Goal: Task Accomplishment & Management: Manage account settings

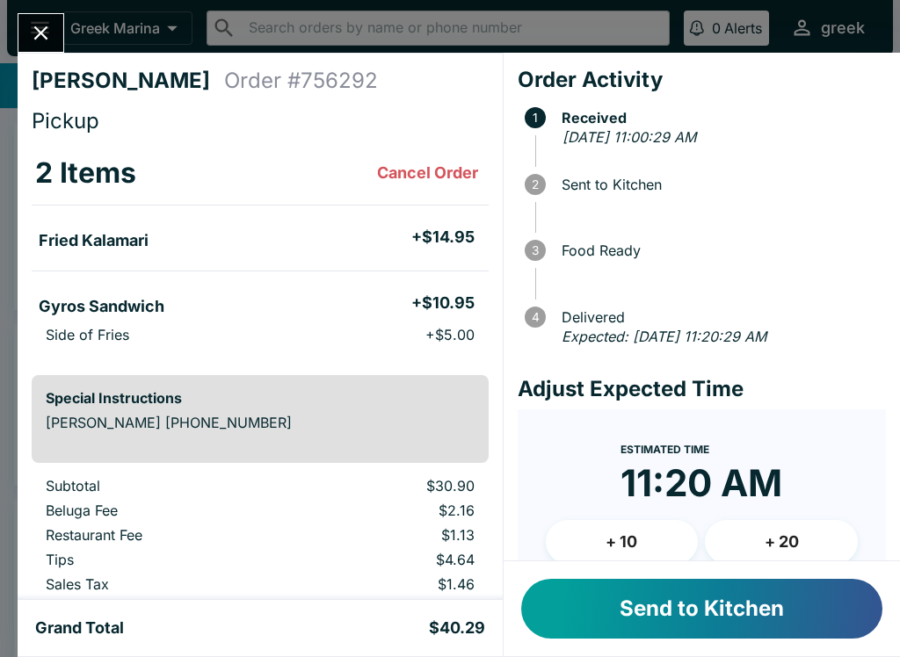
click at [735, 592] on button "Send to Kitchen" at bounding box center [701, 609] width 361 height 60
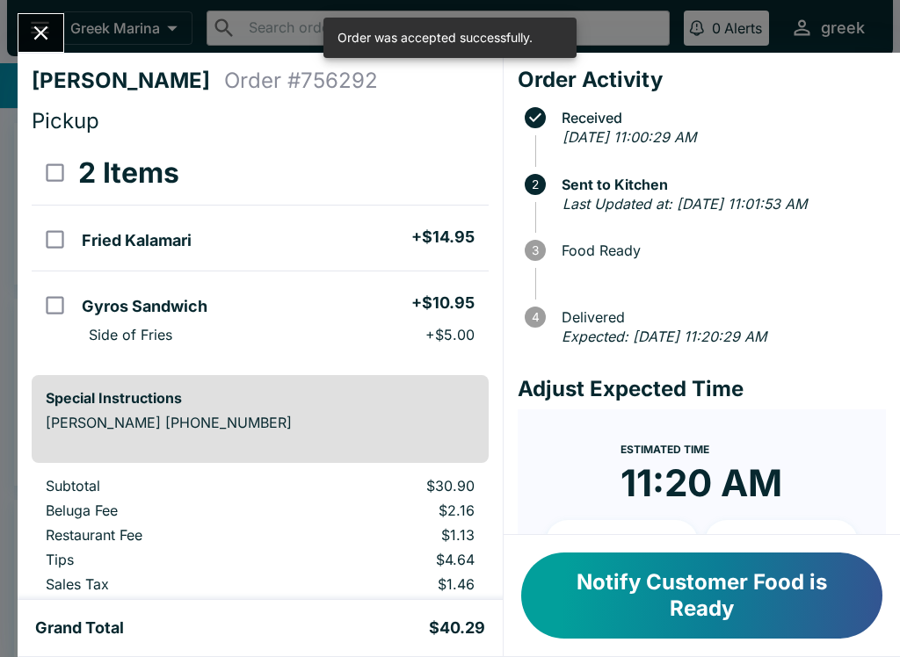
click at [64, 25] on div at bounding box center [41, 33] width 47 height 40
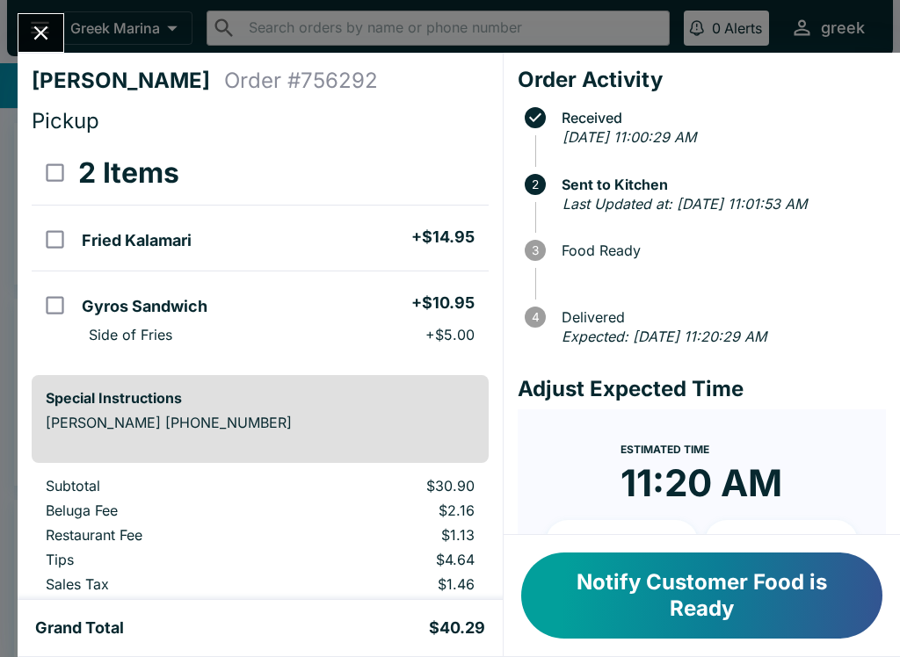
click at [62, 28] on button "Close" at bounding box center [40, 33] width 45 height 38
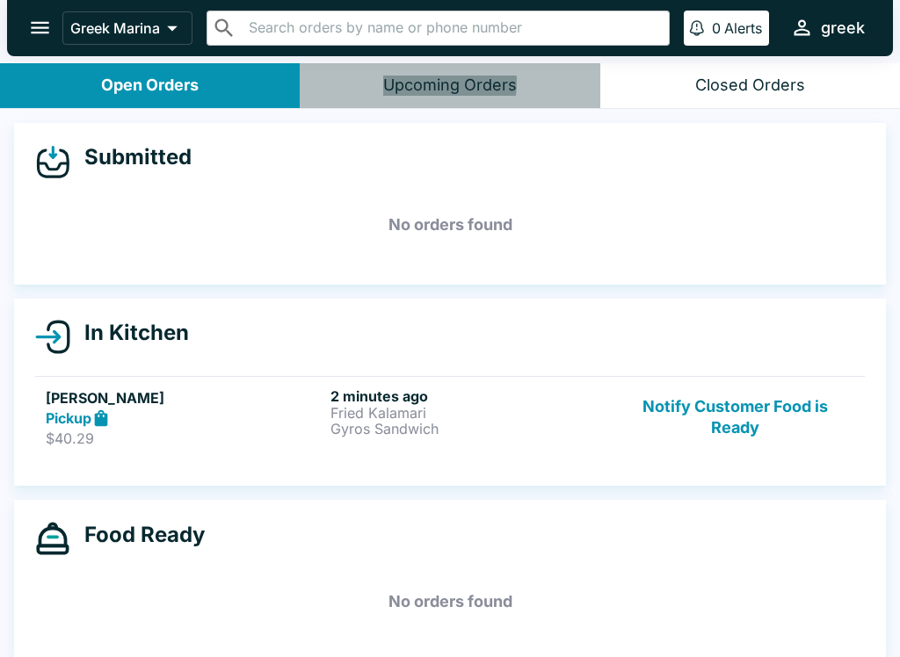
click at [536, 376] on link "[PERSON_NAME] Pickup $40.29 2 minutes ago Fried Kalamari Gyros Sandwich Notify …" at bounding box center [449, 417] width 829 height 83
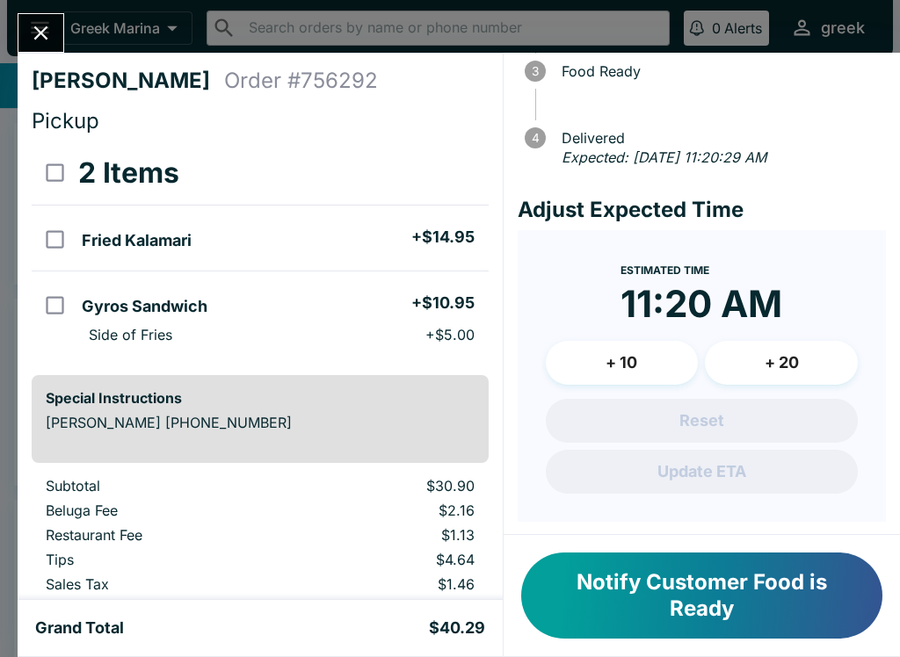
scroll to position [178, 0]
click at [62, 14] on div at bounding box center [41, 33] width 47 height 40
click at [62, 27] on button "Close" at bounding box center [40, 33] width 45 height 38
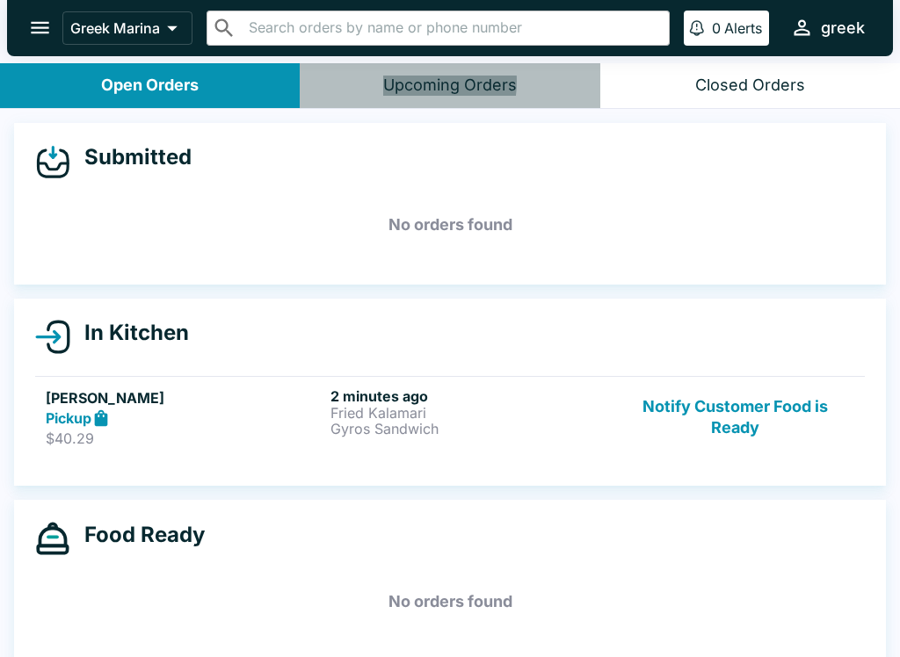
click at [657, 433] on button "Notify Customer Food is Ready" at bounding box center [735, 418] width 238 height 61
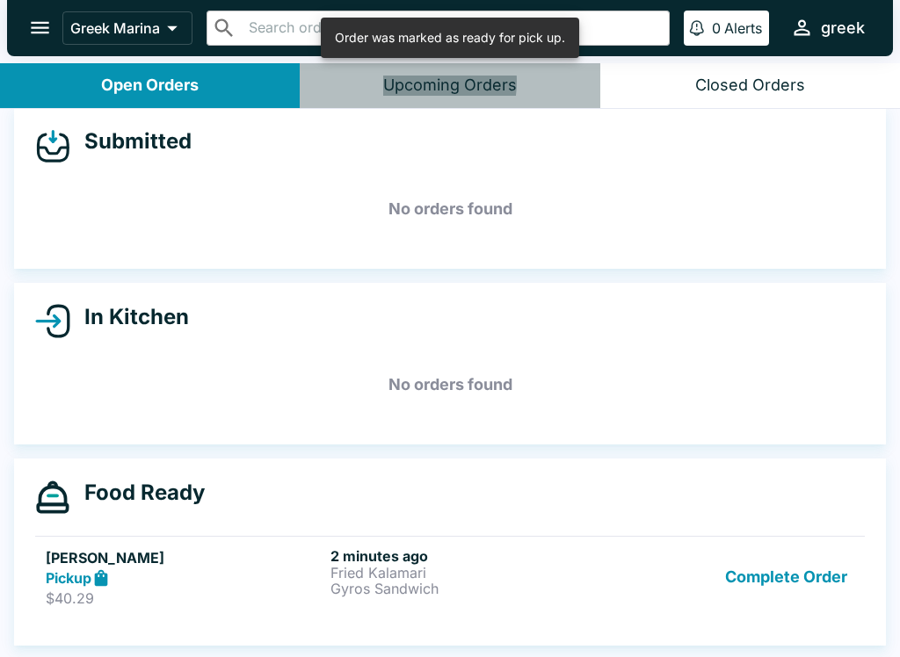
scroll to position [16, 0]
click at [662, 555] on div "Complete Order" at bounding box center [735, 577] width 238 height 61
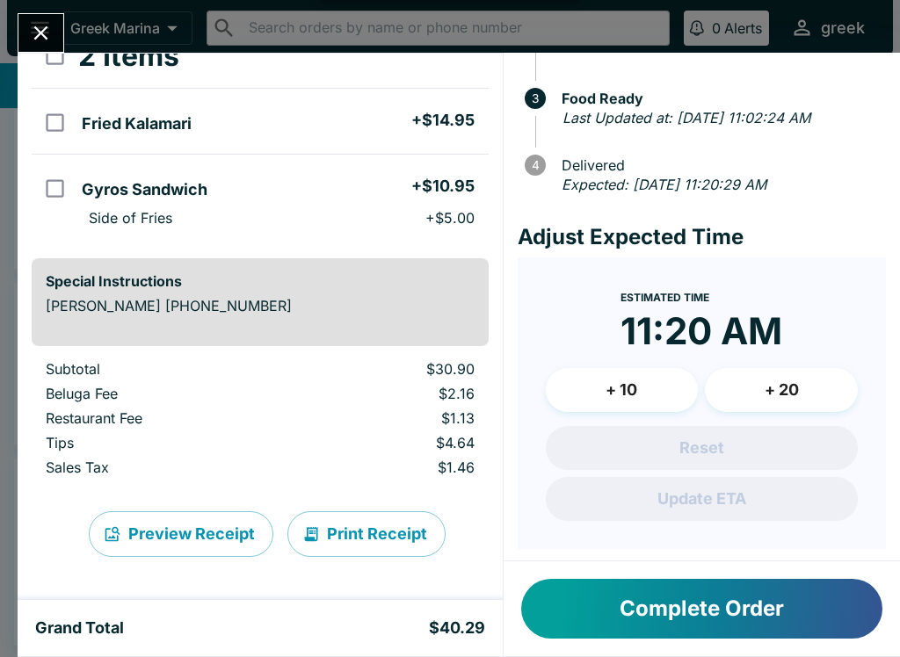
scroll to position [117, 0]
click at [371, 542] on button "Print Receipt" at bounding box center [366, 534] width 158 height 46
click at [55, 38] on button "Close" at bounding box center [40, 33] width 45 height 38
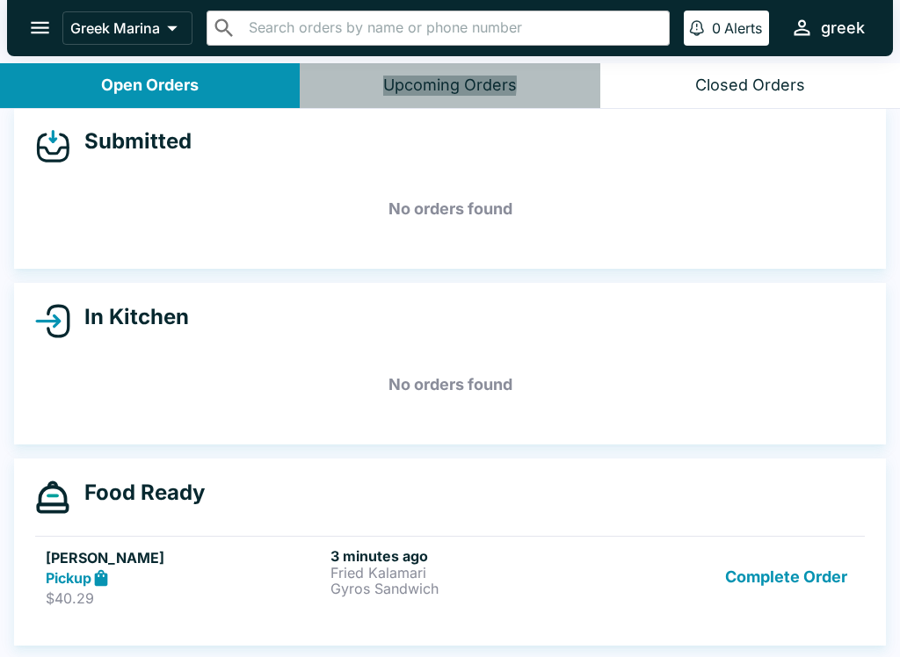
click at [395, 585] on p "Gyros Sandwich" at bounding box center [469, 589] width 278 height 16
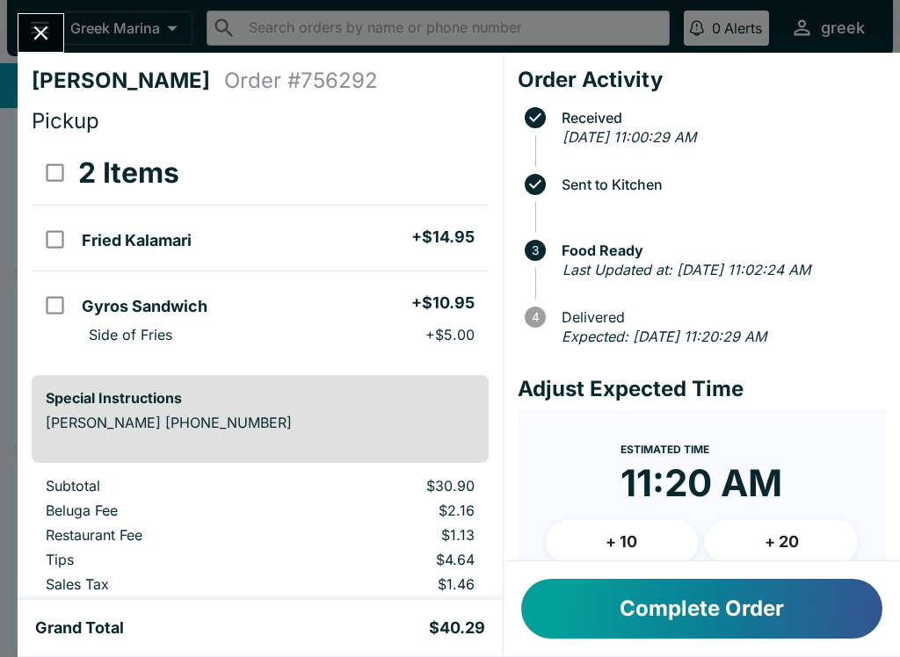
click at [55, 47] on button "Close" at bounding box center [40, 33] width 45 height 38
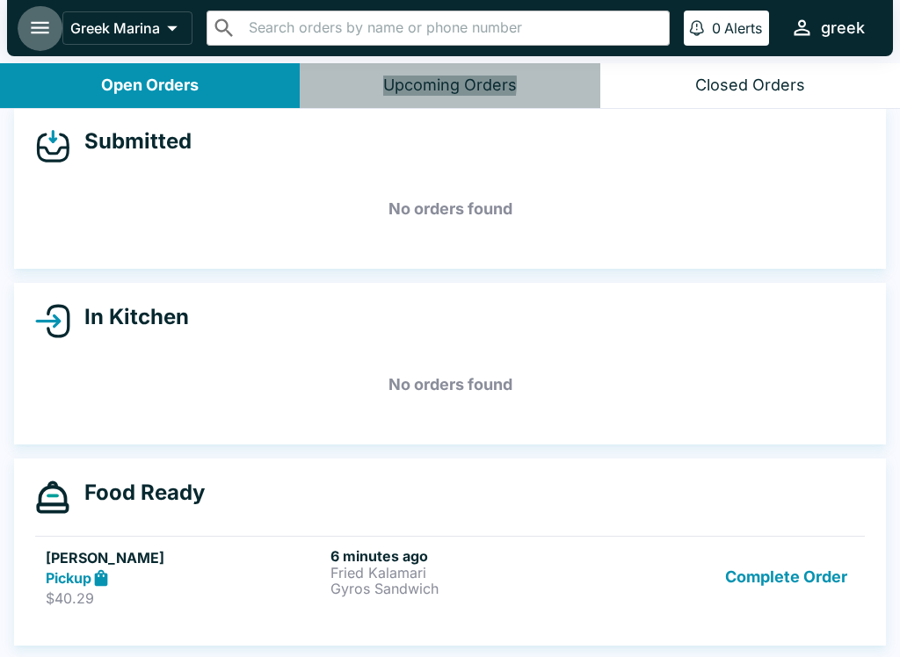
click at [55, 20] on button "open drawer" at bounding box center [40, 27] width 45 height 45
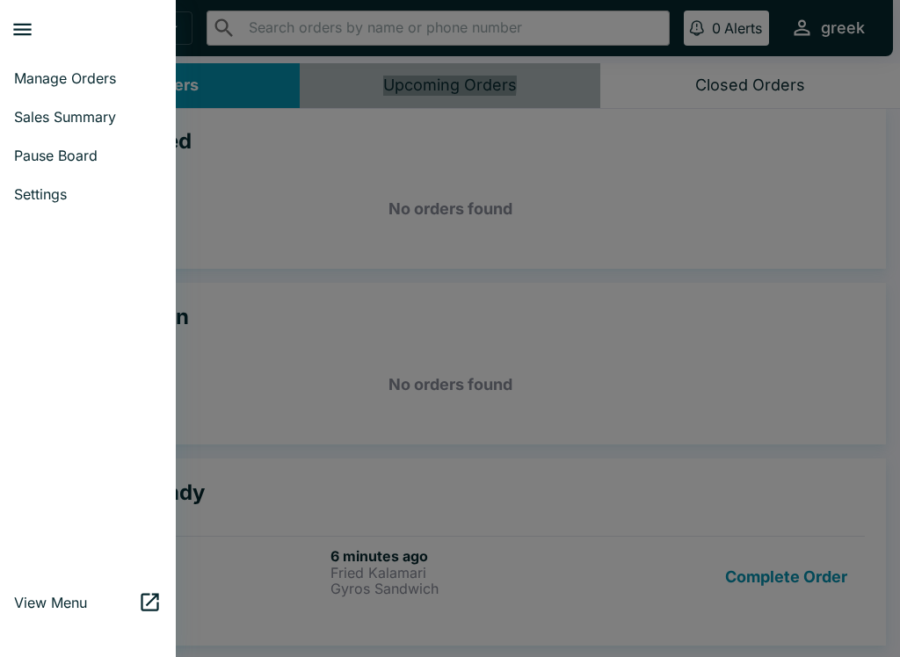
click at [74, 199] on span "Settings" at bounding box center [88, 194] width 148 height 18
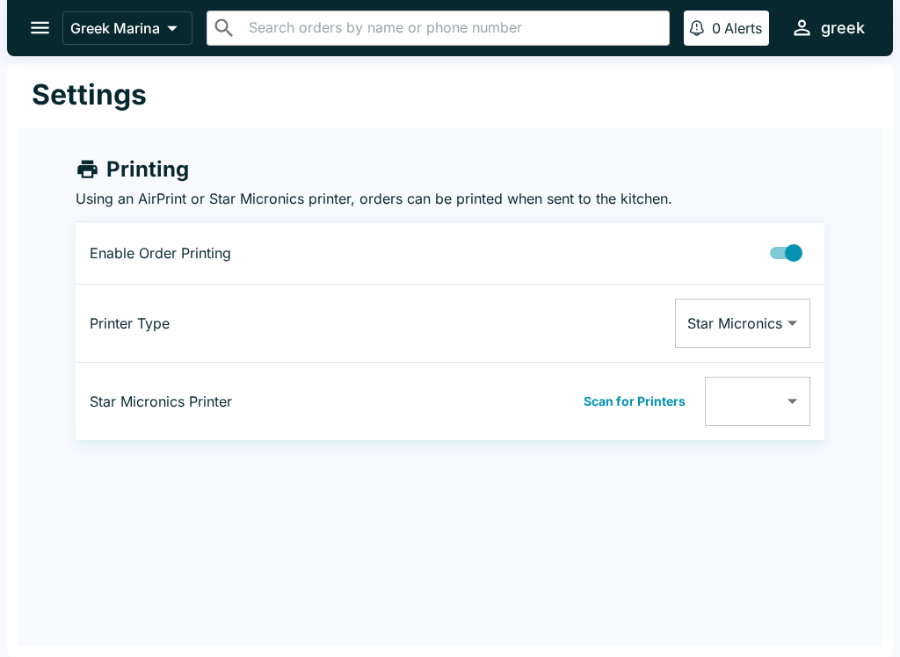
click at [798, 404] on body "Greek Marina ​ ​ 0 Alerts greek Settings Printing Using an AirPrint or Star Mic…" at bounding box center [450, 328] width 900 height 657
click at [830, 569] on div at bounding box center [450, 328] width 900 height 657
click at [768, 514] on div "Settings Printing Using an AirPrint or Star Micronics printer, orders can be pr…" at bounding box center [450, 360] width 886 height 594
click at [804, 326] on body "Greek Marina ​ ​ 0 Alerts greek Settings Printing Using an AirPrint or Star Mic…" at bounding box center [450, 328] width 900 height 657
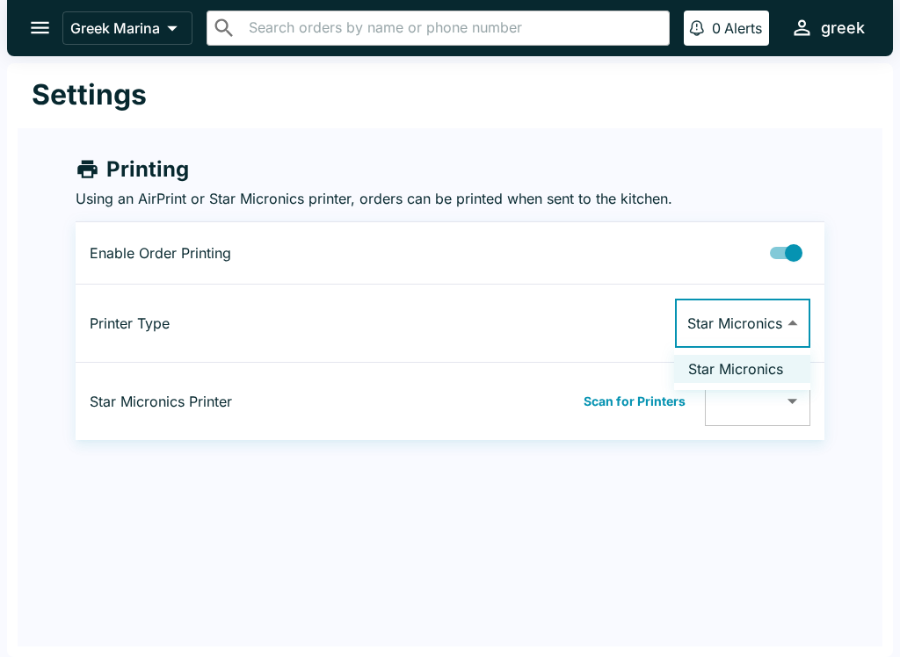
click at [828, 518] on div at bounding box center [450, 328] width 900 height 657
click at [786, 400] on body "Greek Marina ​ ​ 0 Alerts greek Settings Printing Using an AirPrint or Star Mic…" at bounding box center [450, 328] width 900 height 657
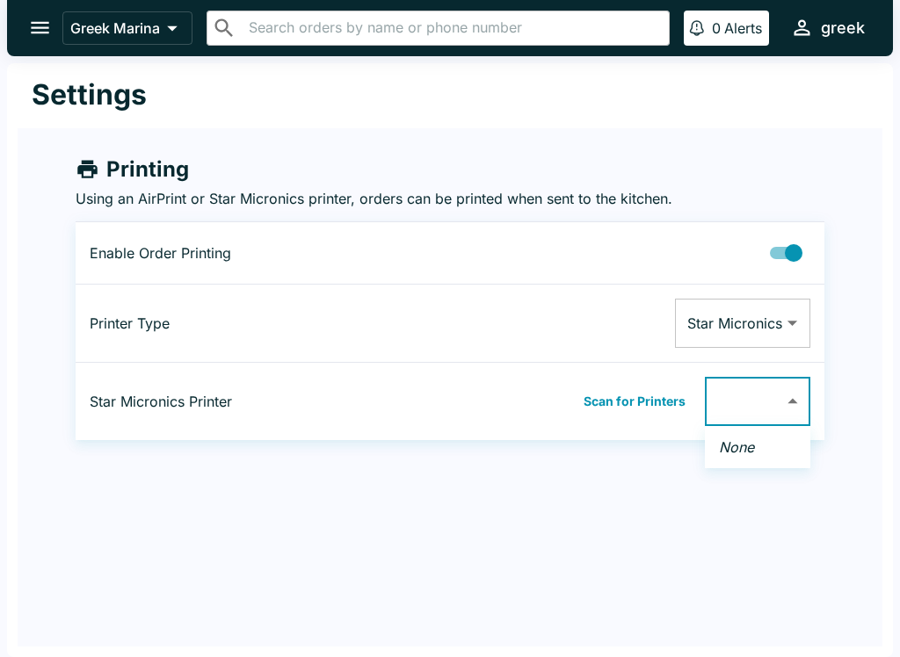
click at [652, 405] on div at bounding box center [450, 328] width 900 height 657
click at [654, 408] on button "Scan for Printers" at bounding box center [634, 401] width 112 height 26
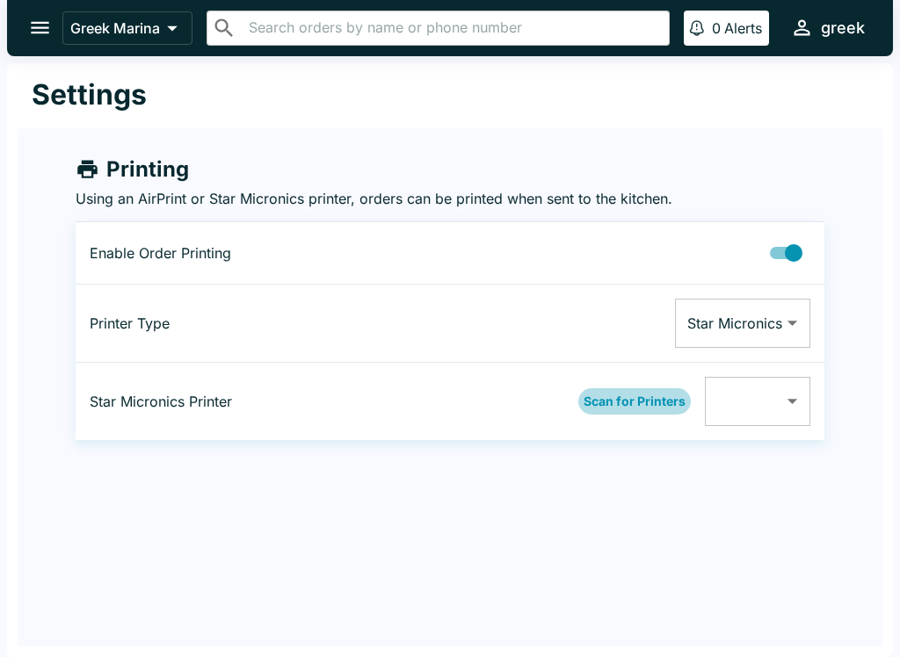
click at [641, 403] on button "Scan for Printers" at bounding box center [634, 401] width 112 height 26
click at [796, 392] on body "Greek Marina ​ ​ 0 Alerts greek Settings Printing Using an AirPrint or Star Mic…" at bounding box center [450, 328] width 900 height 657
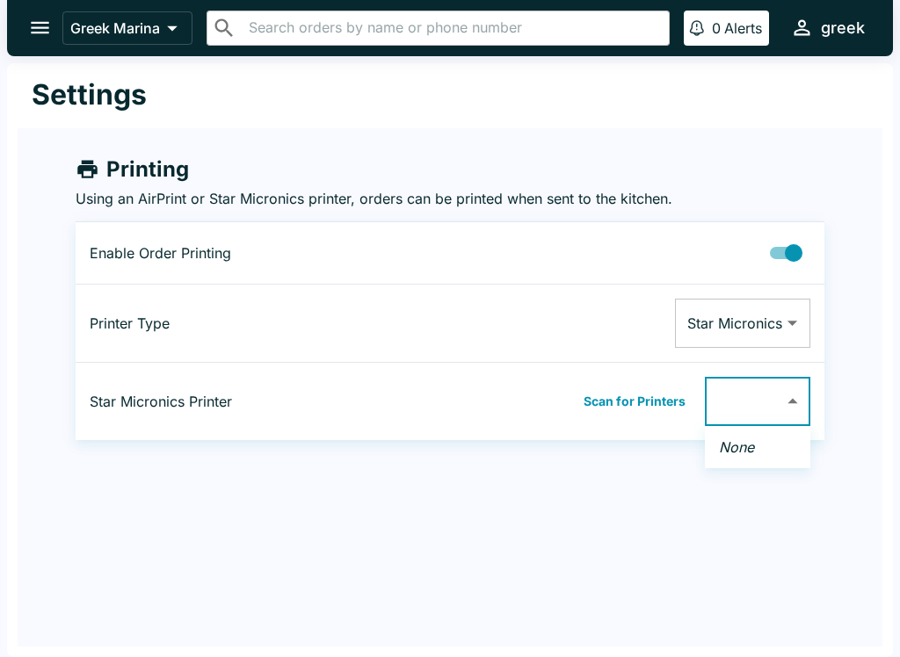
click at [802, 390] on div at bounding box center [450, 328] width 900 height 657
click at [809, 311] on body "Greek Marina ​ ​ 0 Alerts greek Settings Printing Using an AirPrint or Star Mic…" at bounding box center [450, 328] width 900 height 657
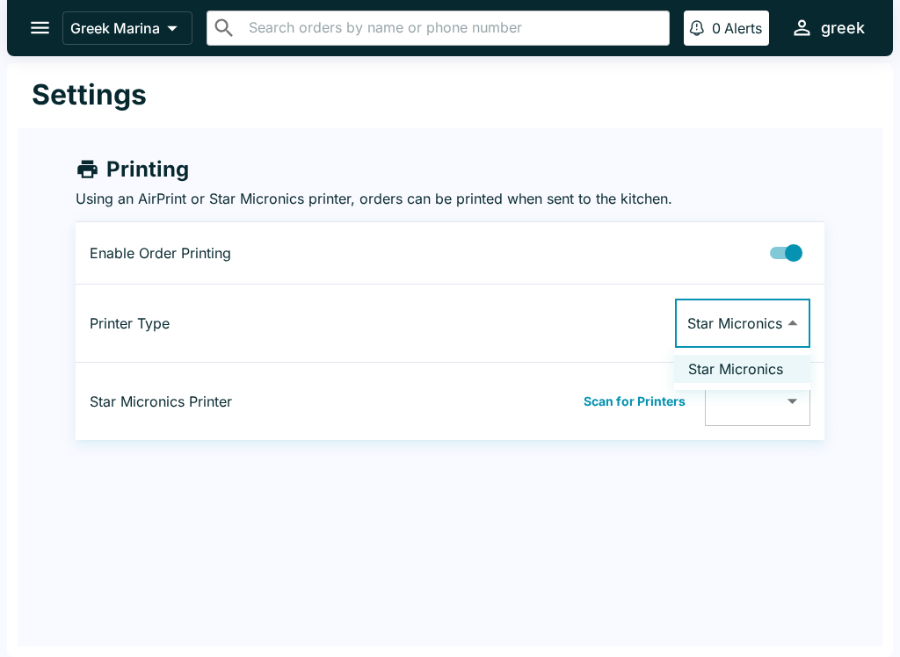
click at [774, 370] on li "Star Micronics" at bounding box center [742, 369] width 136 height 28
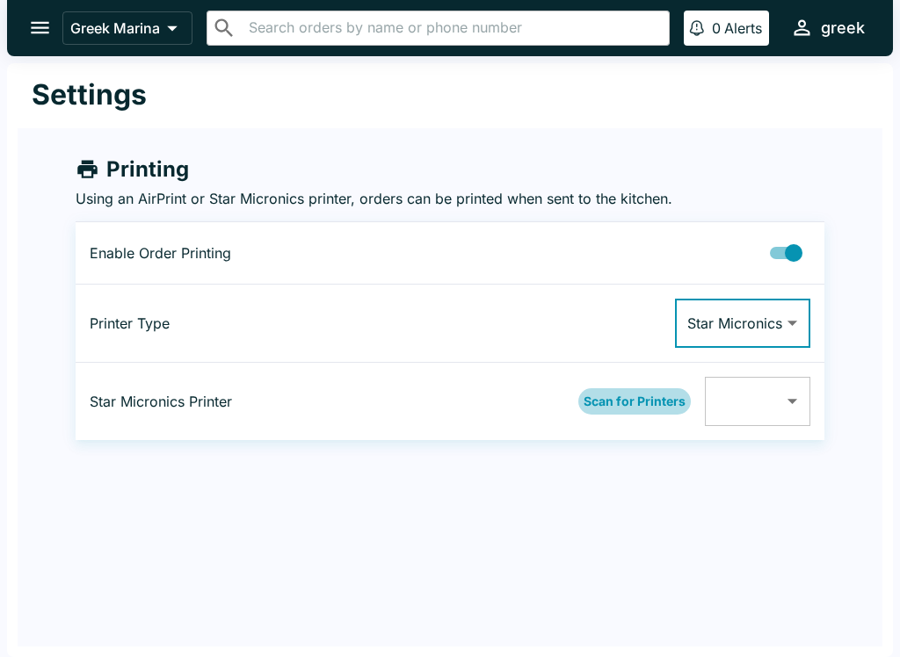
click at [648, 412] on button "Scan for Printers" at bounding box center [634, 401] width 112 height 26
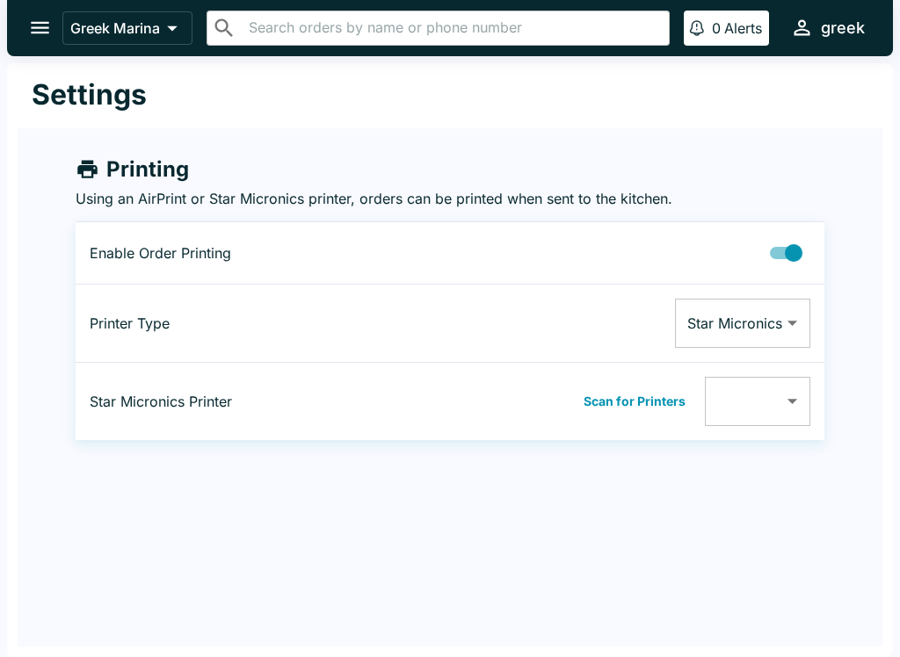
click at [755, 319] on body "Greek Marina ​ ​ 0 Alerts greek Settings Printing Using an AirPrint or Star Mic…" at bounding box center [450, 328] width 900 height 657
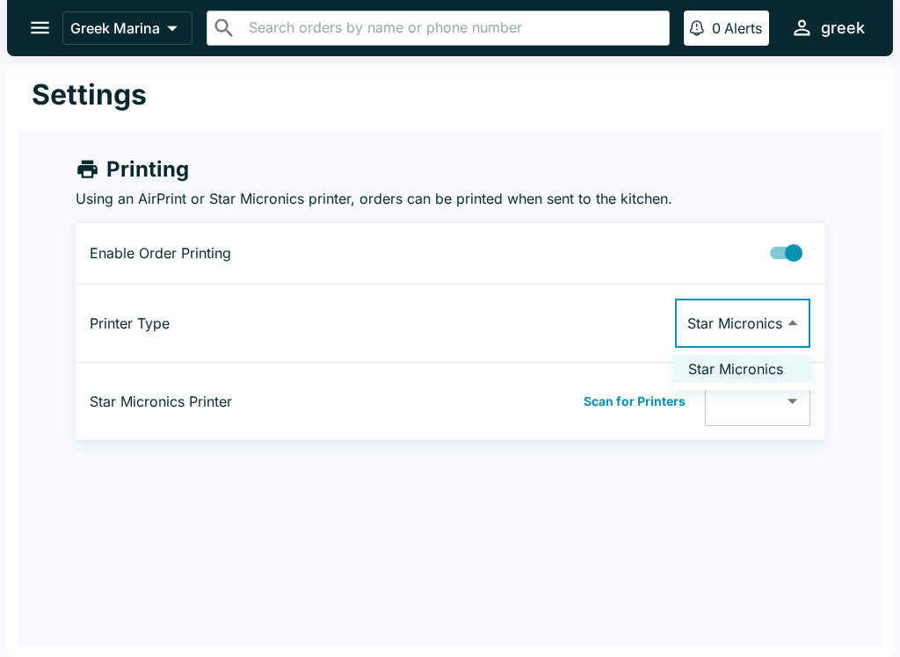
click at [765, 309] on div at bounding box center [450, 328] width 900 height 657
click at [654, 393] on button "Scan for Printers" at bounding box center [634, 401] width 112 height 26
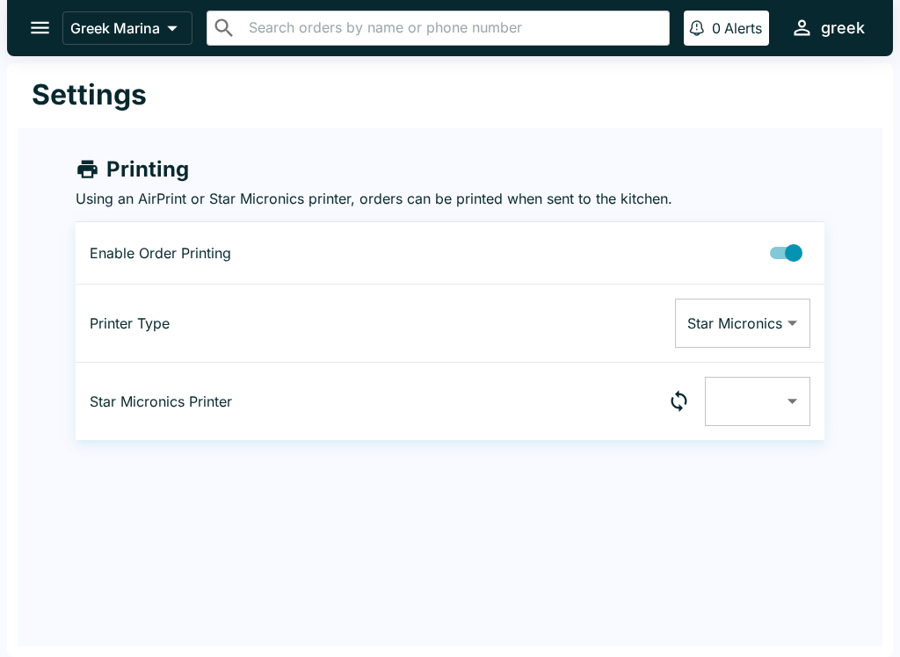
click at [116, 320] on p "Printer Type" at bounding box center [255, 324] width 330 height 18
click at [50, 22] on icon "open drawer" at bounding box center [40, 28] width 24 height 24
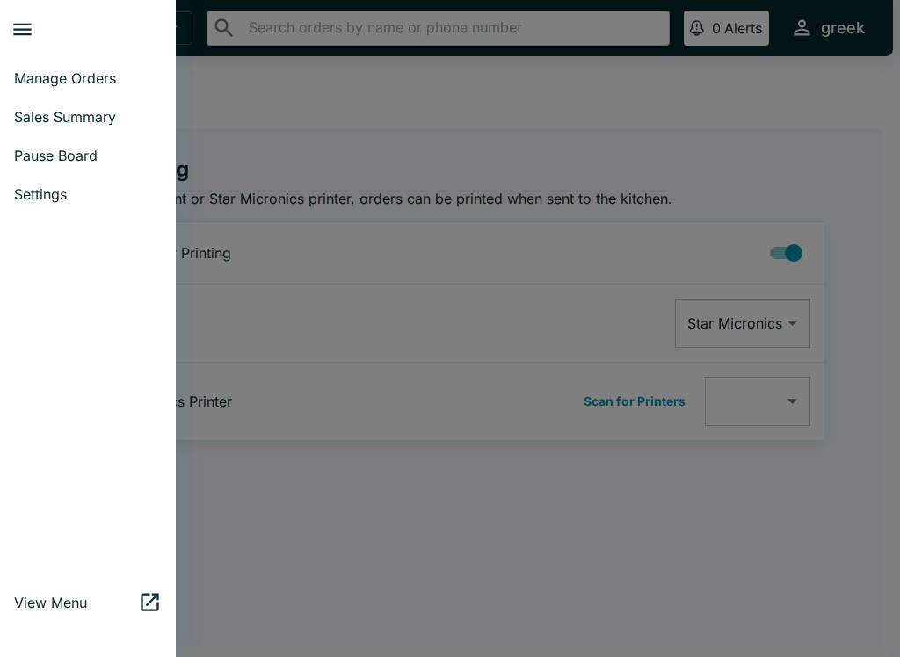
click at [389, 503] on div at bounding box center [450, 328] width 900 height 657
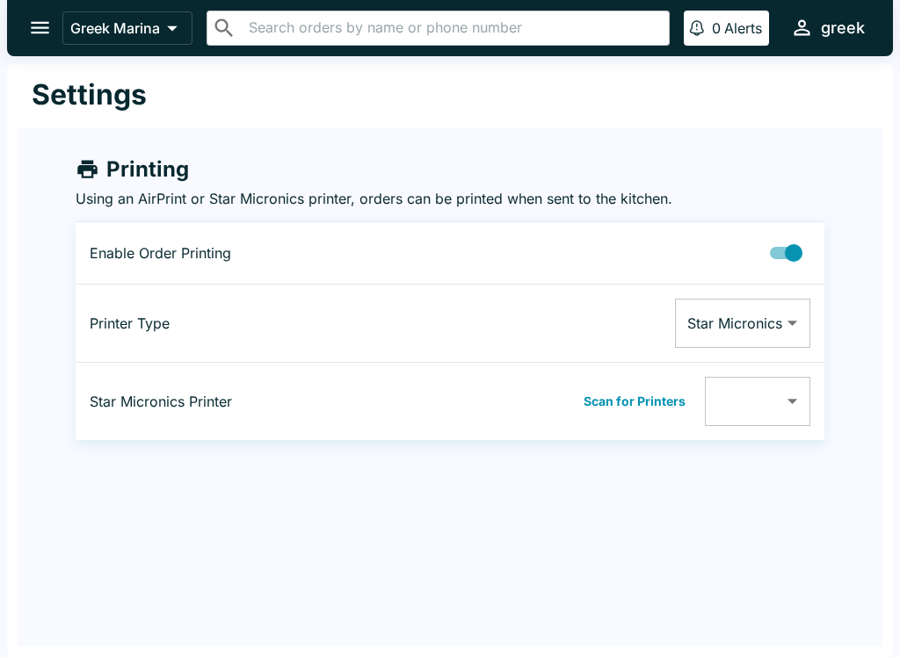
click at [51, 34] on icon "open drawer" at bounding box center [40, 28] width 24 height 24
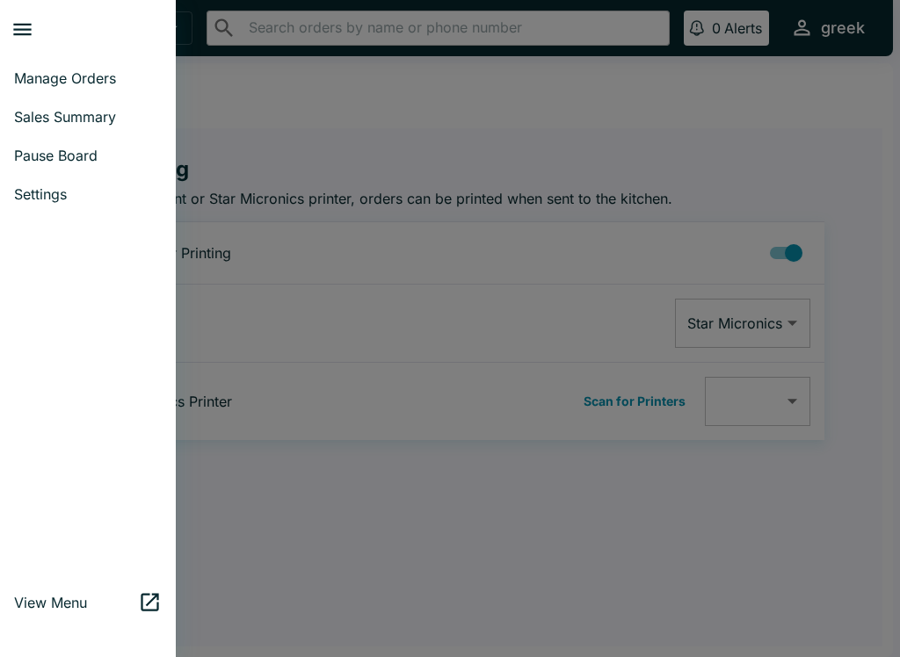
click at [113, 115] on span "Sales Summary" at bounding box center [88, 117] width 148 height 18
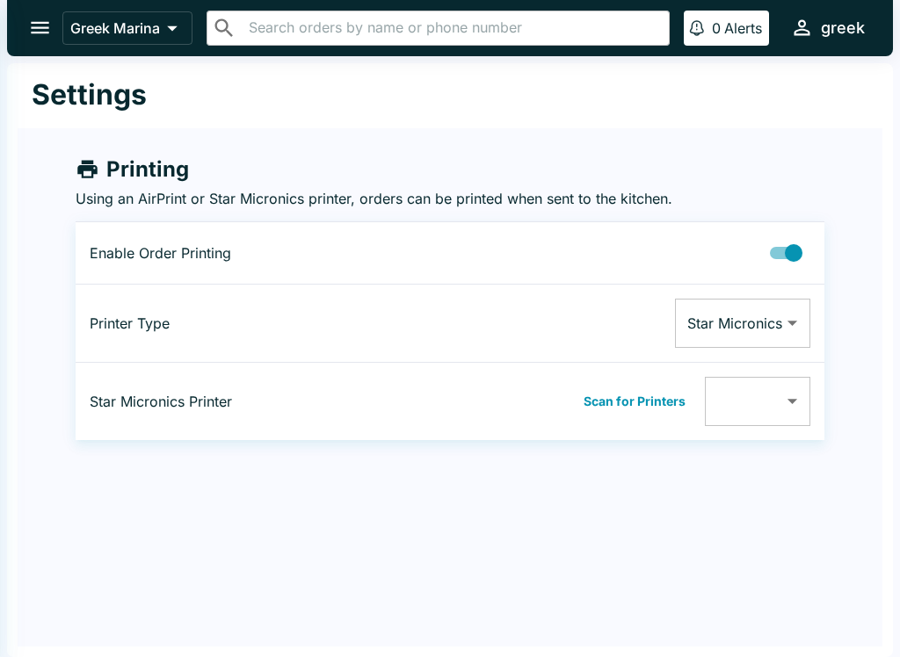
select select "03:00"
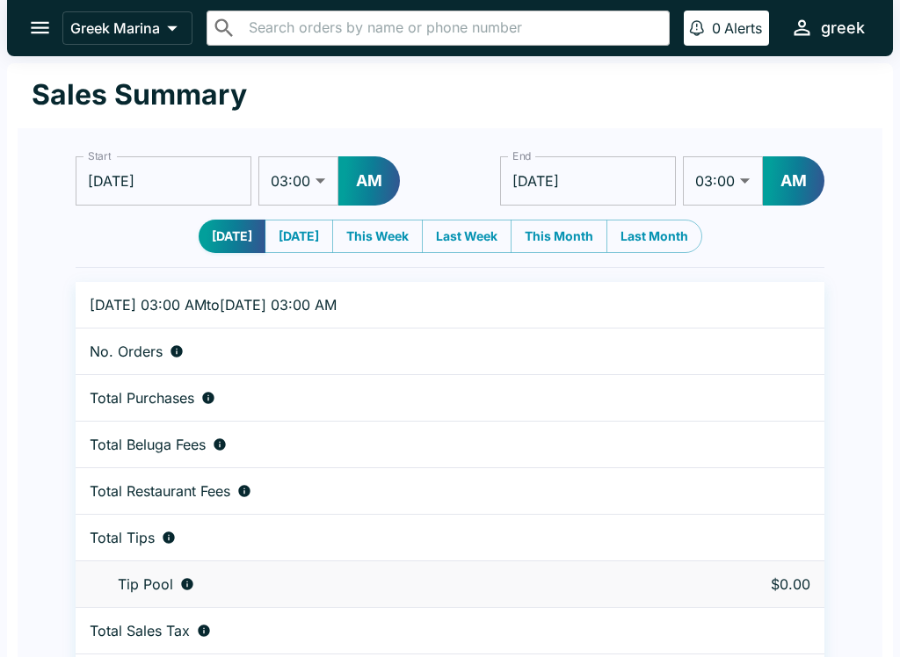
click at [56, 31] on button "open drawer" at bounding box center [40, 27] width 45 height 45
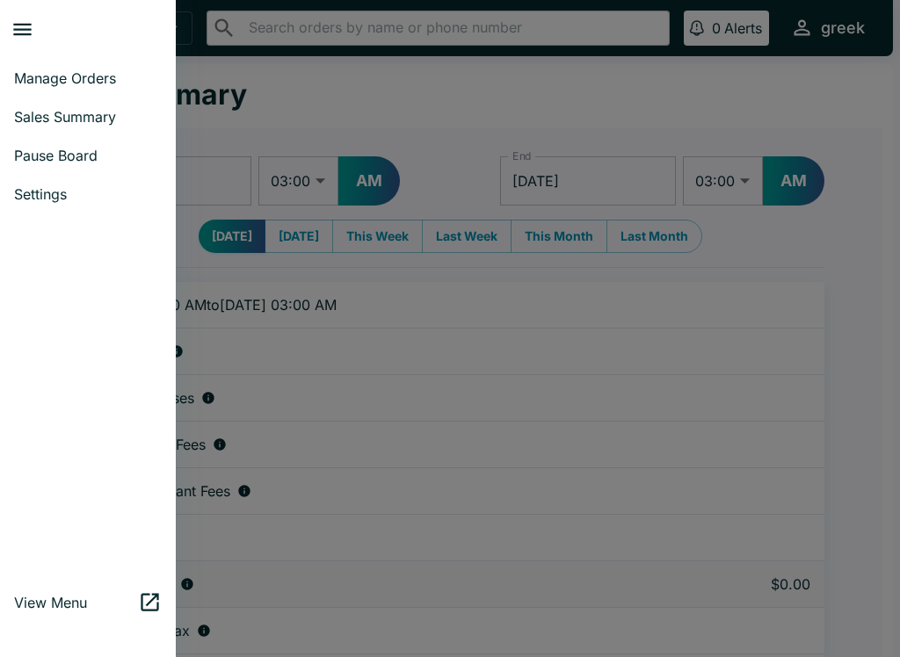
click at [87, 73] on span "Manage Orders" at bounding box center [88, 78] width 148 height 18
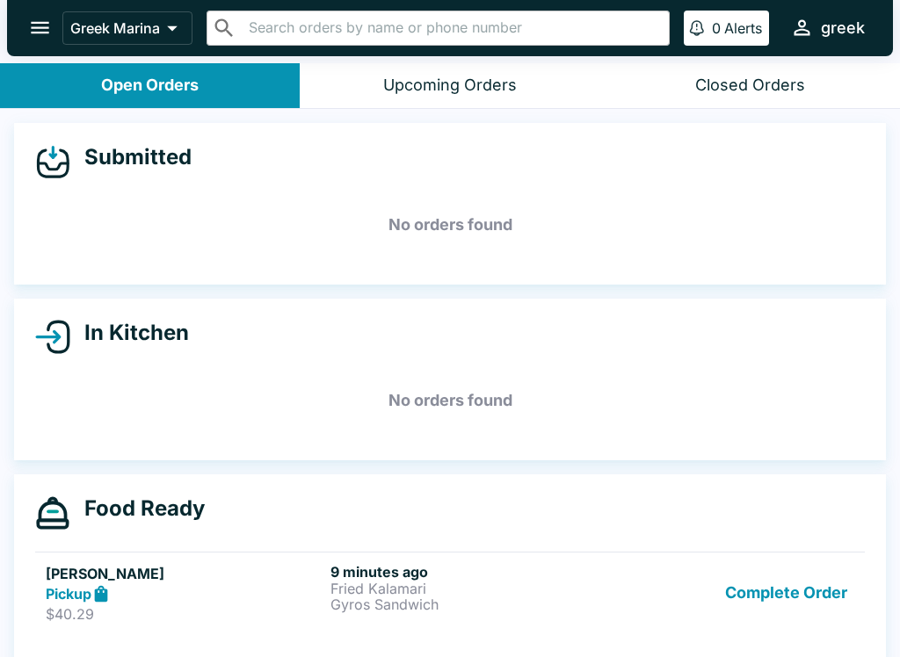
click at [534, 586] on p "Fried Kalamari" at bounding box center [469, 589] width 278 height 16
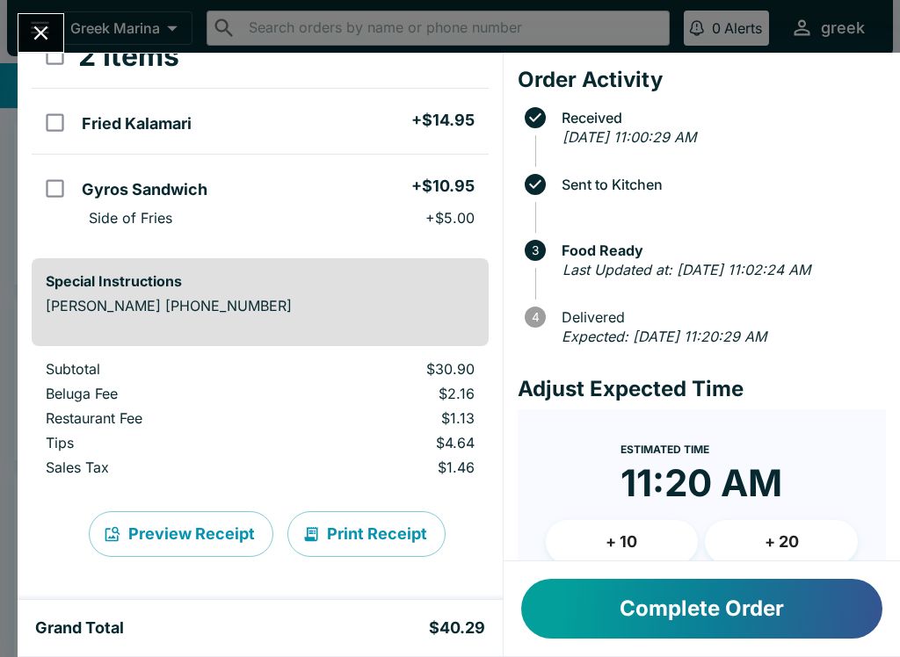
scroll to position [117, 0]
click at [366, 528] on button "Print Receipt" at bounding box center [366, 534] width 158 height 46
click at [377, 529] on button "Print Receipt" at bounding box center [366, 534] width 158 height 46
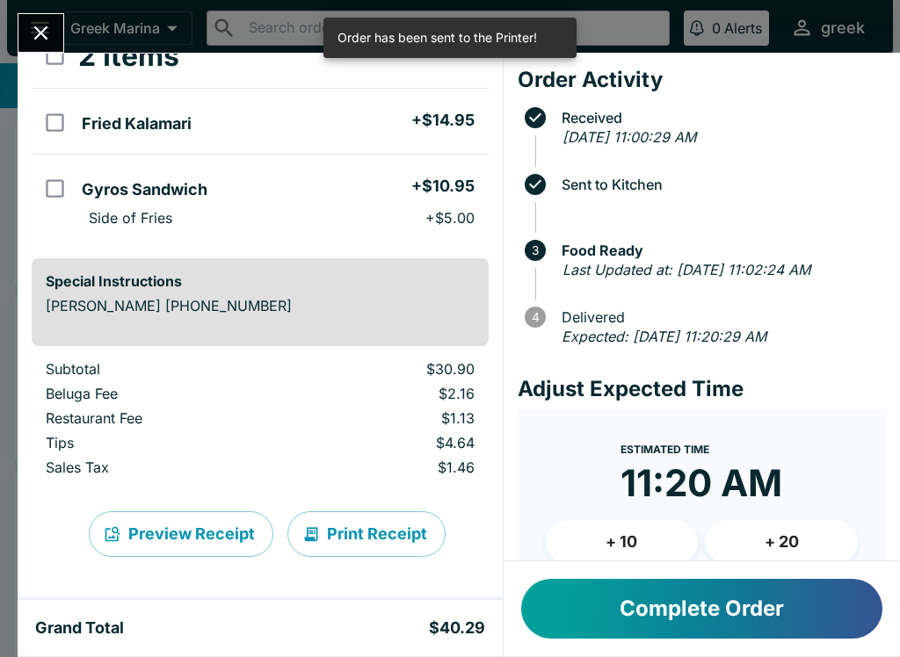
click at [384, 535] on button "Print Receipt" at bounding box center [366, 534] width 158 height 46
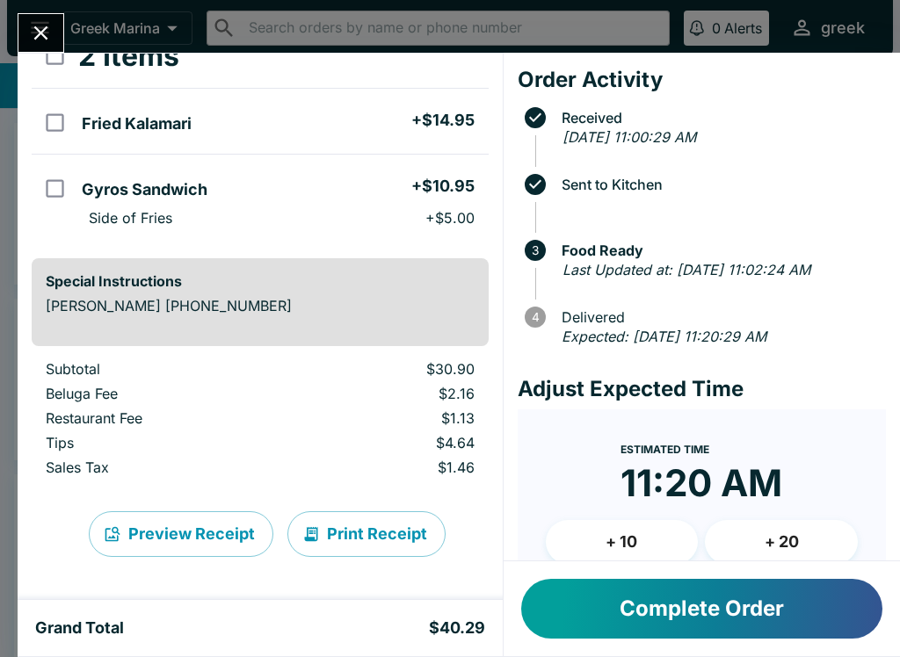
click at [49, 32] on icon "Close" at bounding box center [41, 33] width 24 height 24
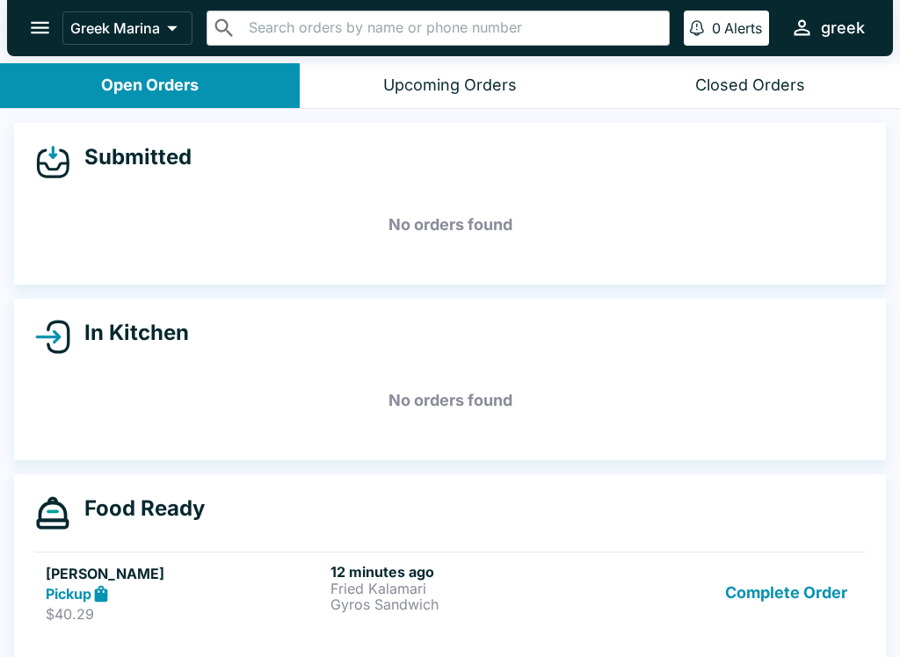
click at [44, 13] on button "open drawer" at bounding box center [40, 27] width 45 height 45
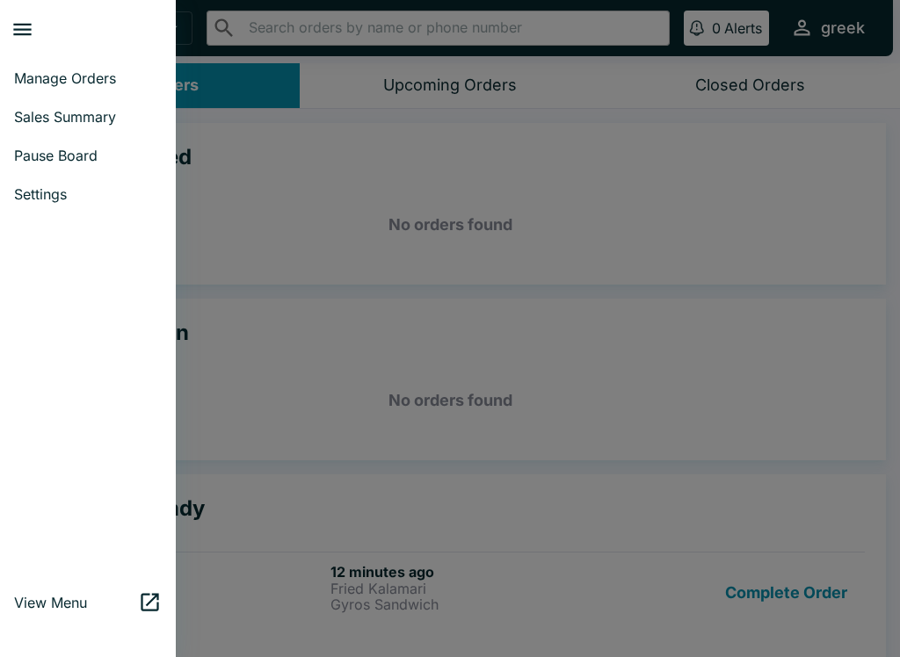
click at [68, 194] on span "Settings" at bounding box center [88, 194] width 148 height 18
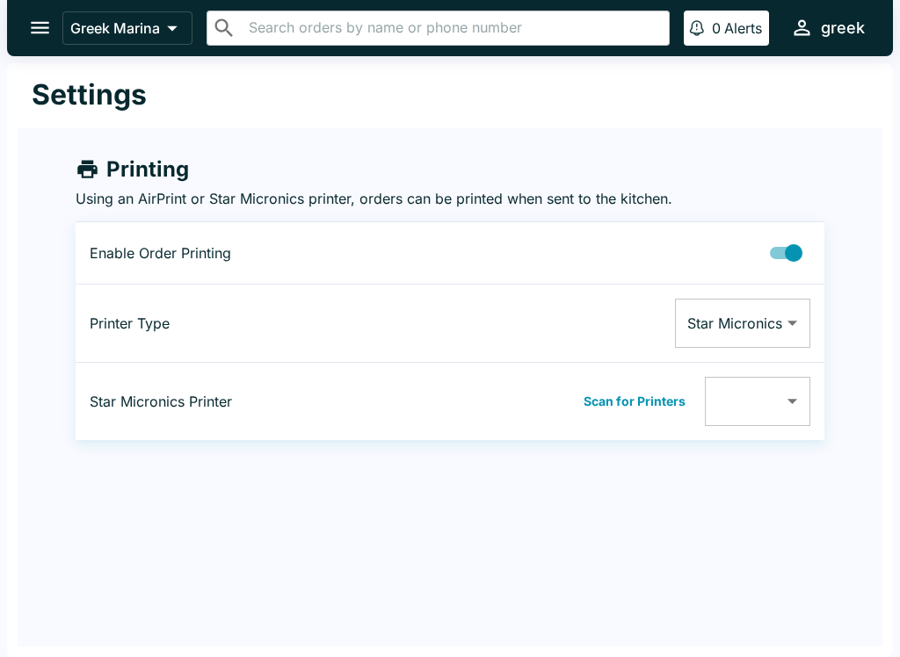
click at [651, 402] on button "Scan for Printers" at bounding box center [634, 401] width 112 height 26
click at [794, 318] on body "Greek Marina ​ ​ 0 Alerts greek Settings Printing Using an AirPrint or Star Mic…" at bounding box center [450, 328] width 900 height 657
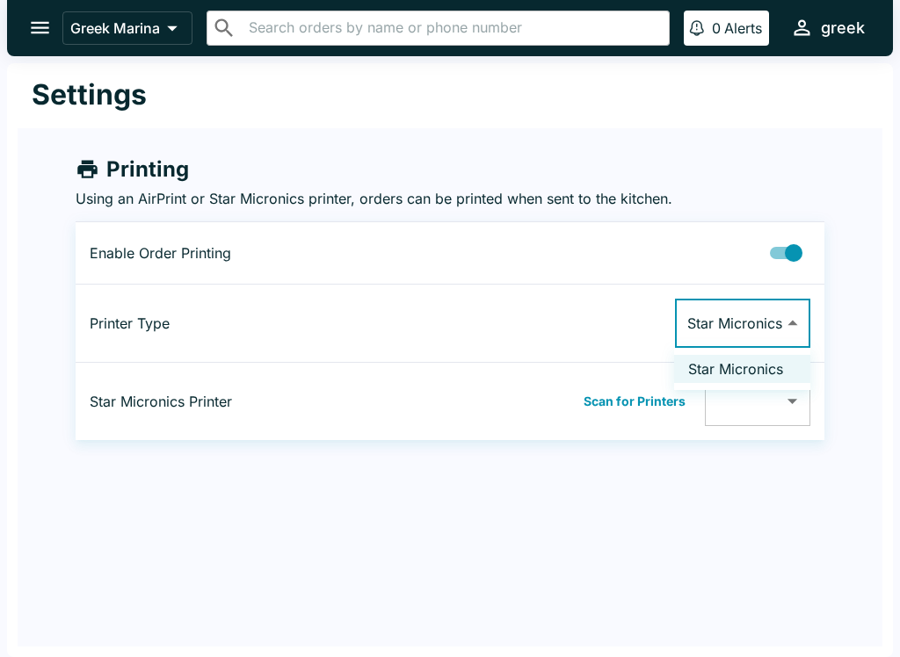
click at [792, 322] on div at bounding box center [450, 328] width 900 height 657
click at [794, 395] on body "Greek Marina ​ ​ 0 Alerts greek Settings Printing Using an AirPrint or Star Mic…" at bounding box center [450, 328] width 900 height 657
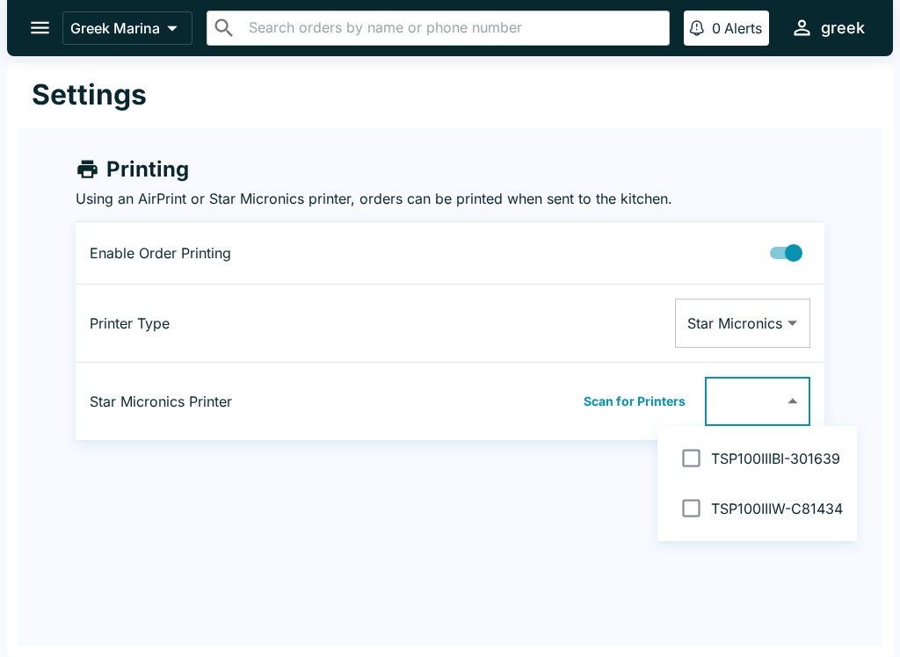
click at [698, 457] on input "checkbox" at bounding box center [691, 458] width 40 height 40
checkbox input "false"
type input "2550923031301639"
checkbox input "true"
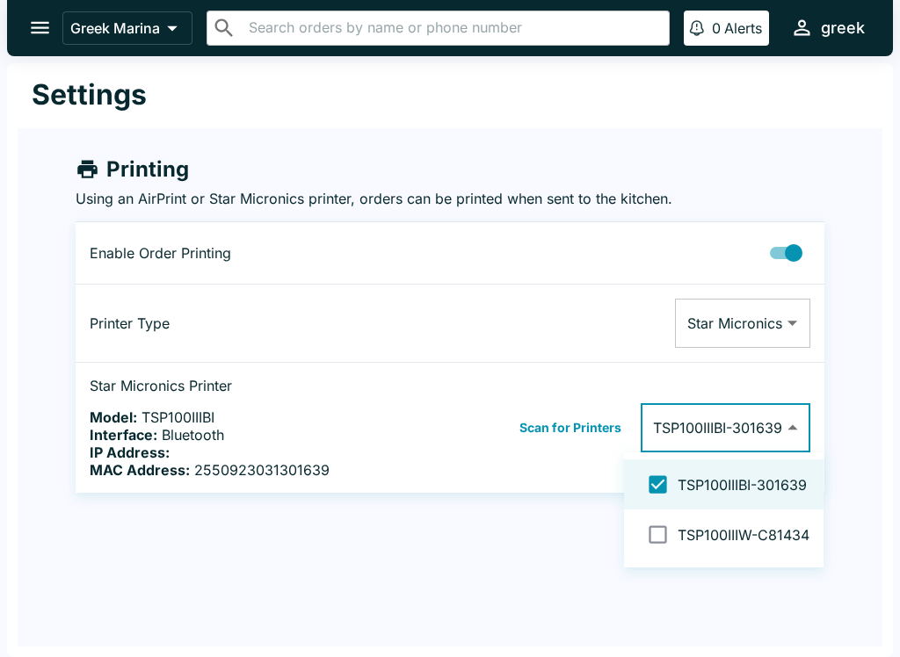
click at [576, 590] on div at bounding box center [450, 328] width 900 height 657
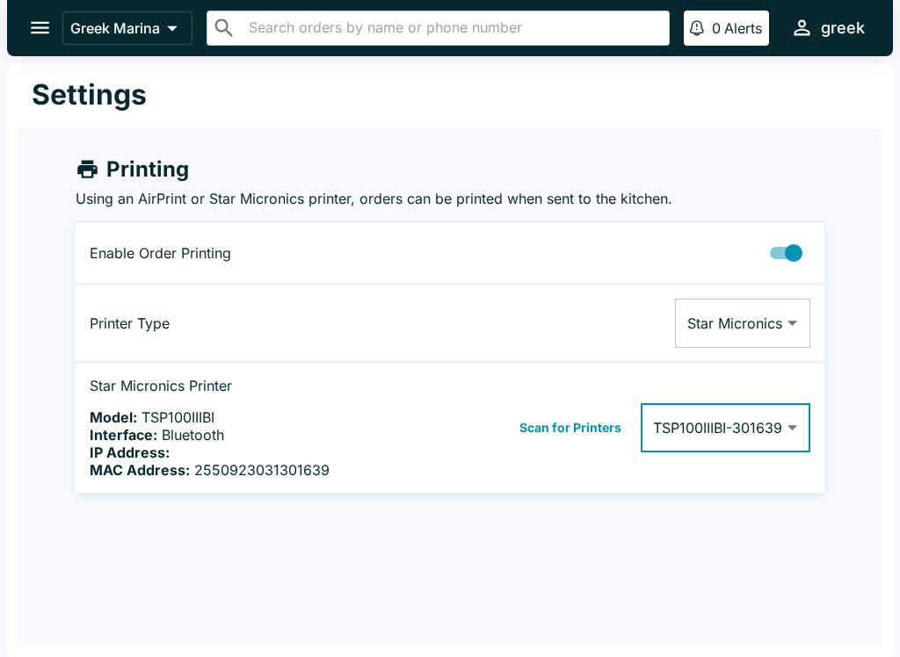
click at [45, 27] on icon "open drawer" at bounding box center [40, 28] width 18 height 12
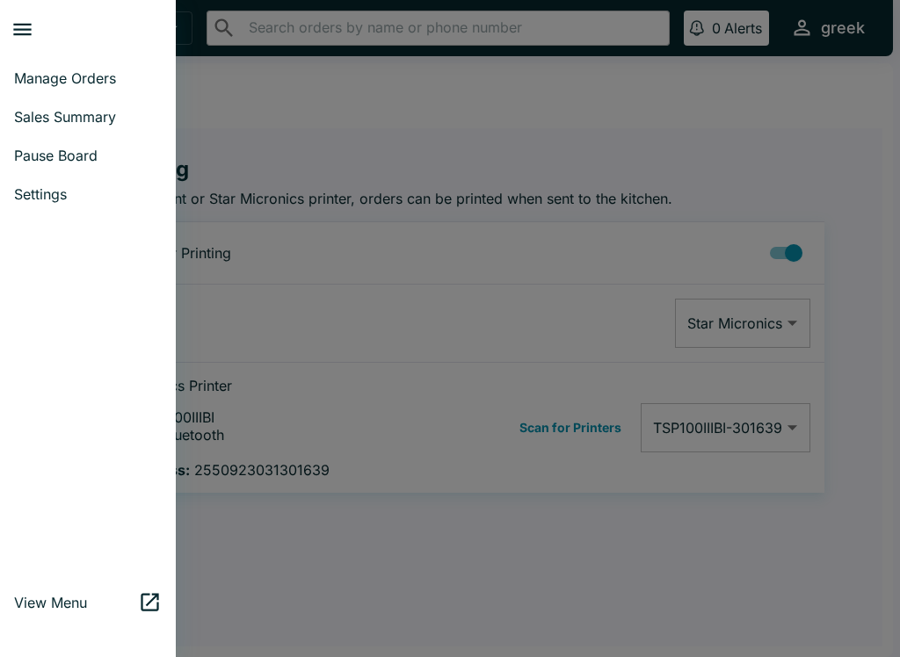
click at [270, 133] on div at bounding box center [450, 328] width 900 height 657
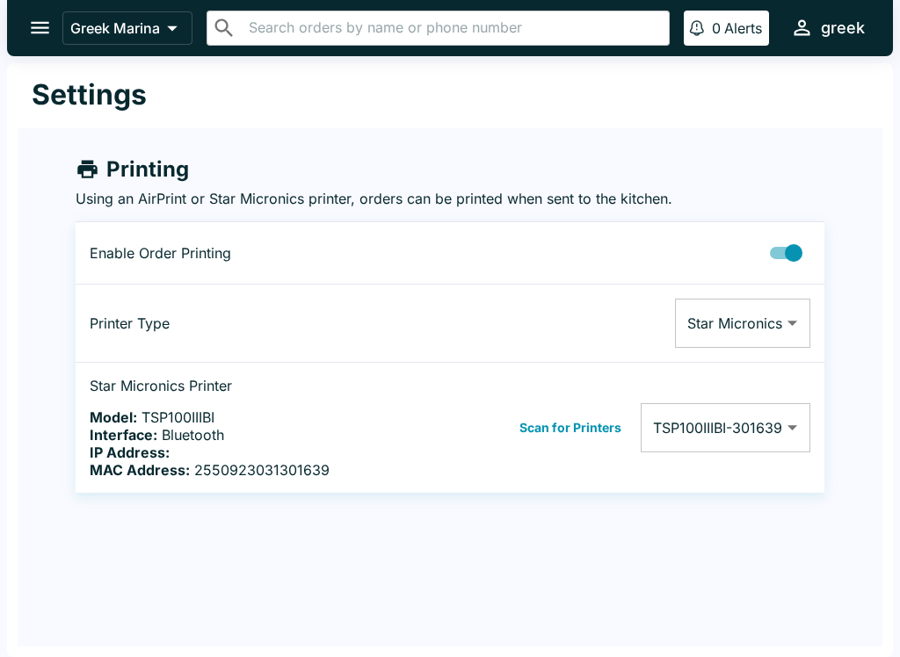
click at [552, 648] on div "Settings Printing Using an AirPrint or Star Micronics printer, orders can be pr…" at bounding box center [450, 360] width 886 height 594
click at [44, 33] on icon "open drawer" at bounding box center [40, 28] width 18 height 12
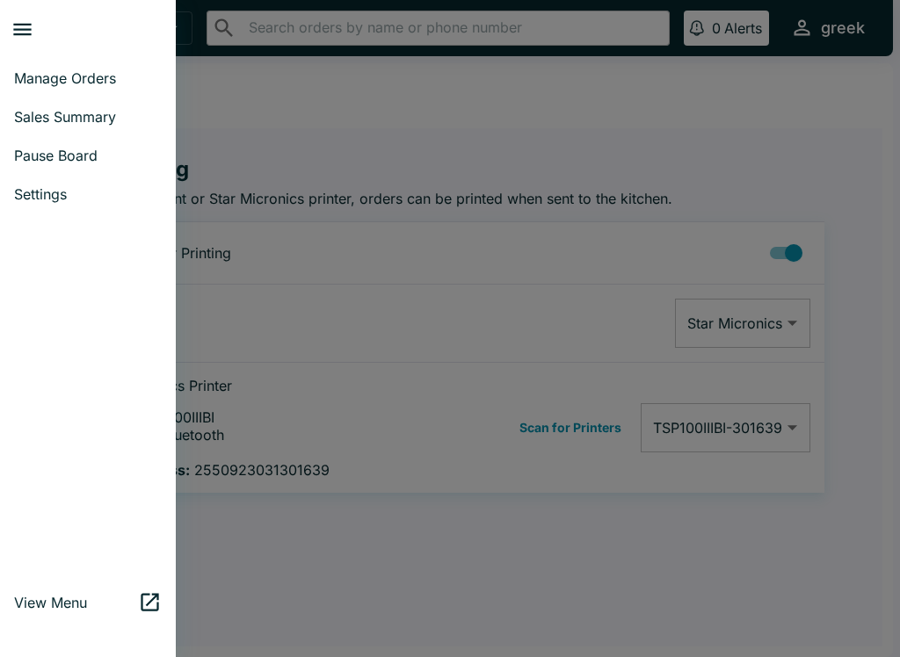
click at [98, 113] on span "Sales Summary" at bounding box center [88, 117] width 148 height 18
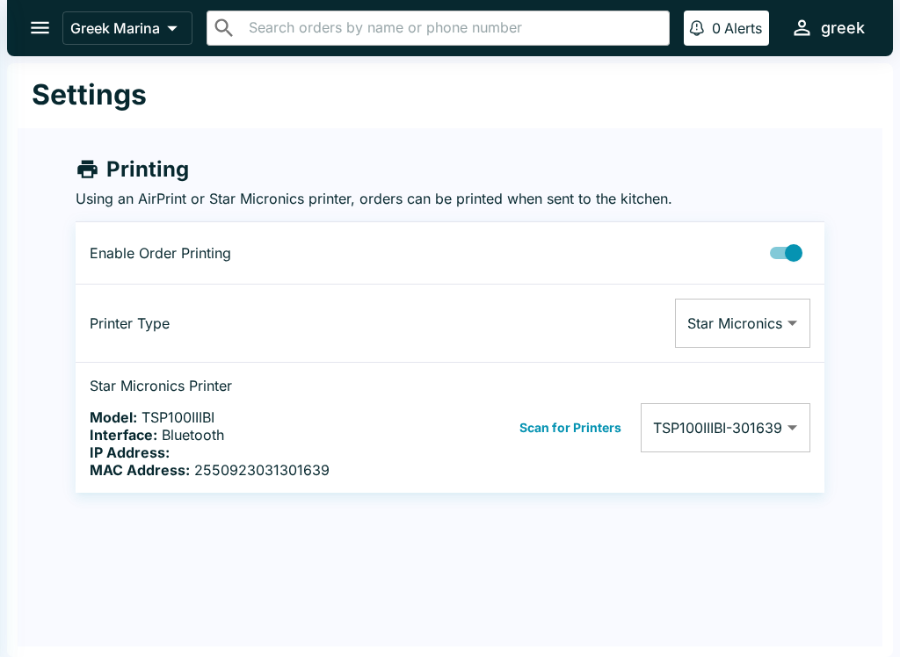
select select "03:00"
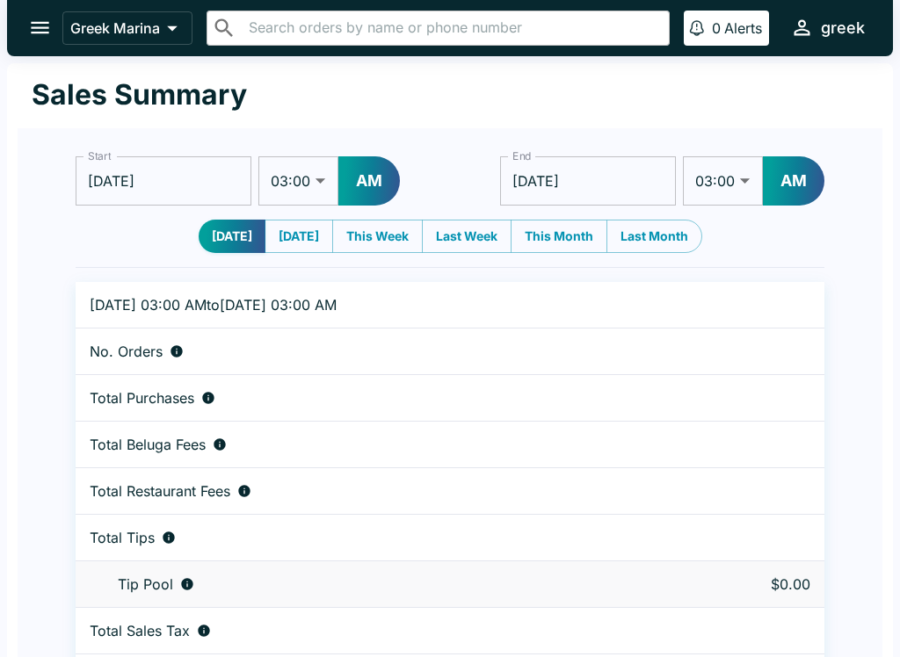
click at [55, 24] on button "open drawer" at bounding box center [40, 27] width 45 height 45
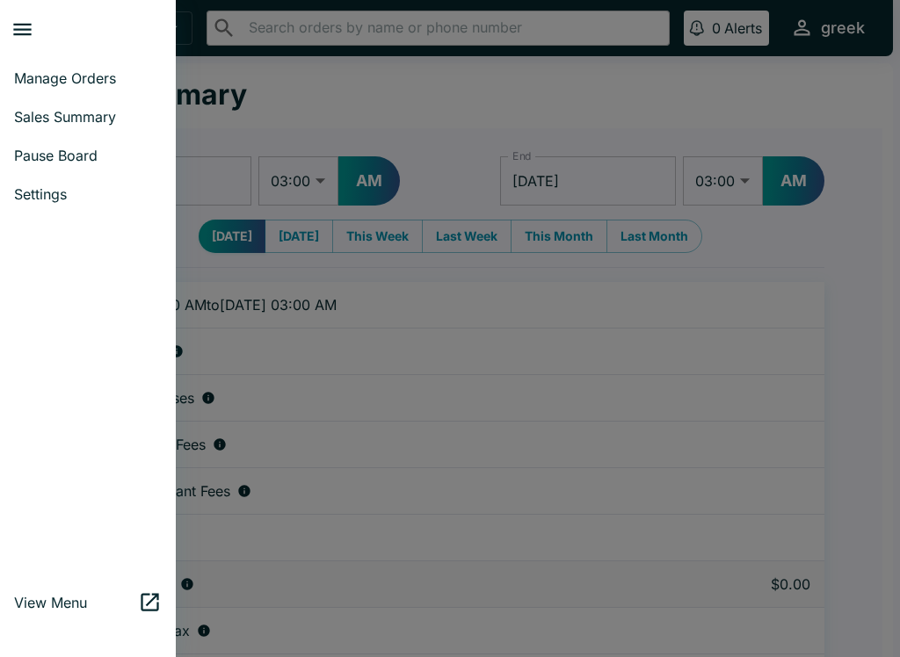
click at [103, 75] on span "Manage Orders" at bounding box center [88, 78] width 148 height 18
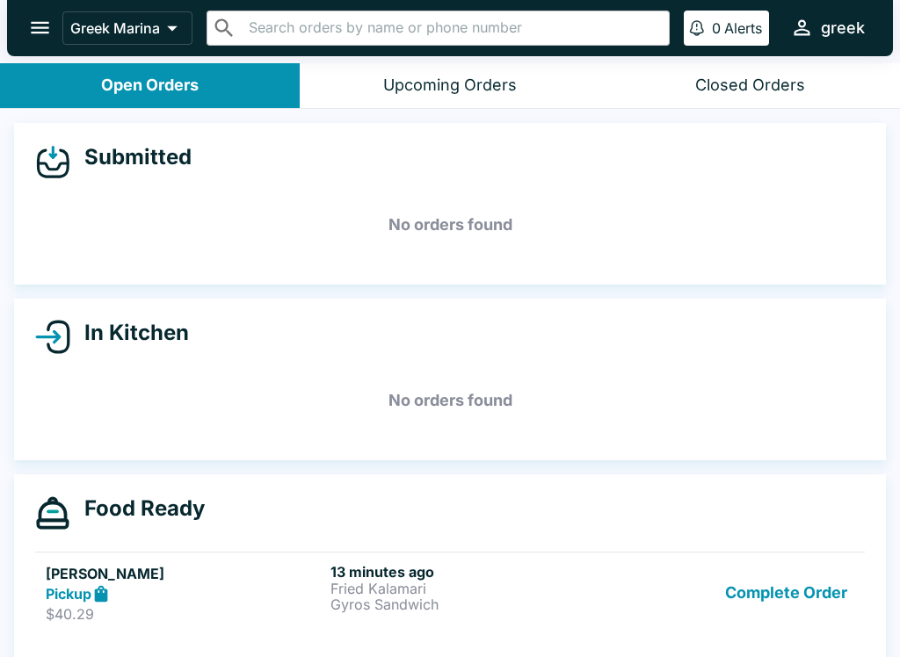
click at [413, 590] on p "Fried Kalamari" at bounding box center [469, 589] width 278 height 16
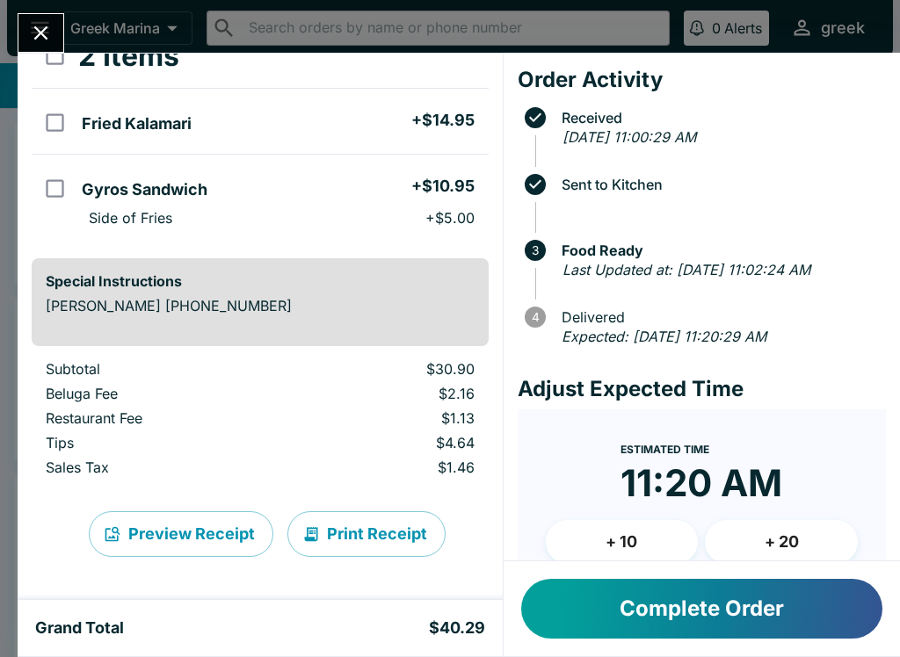
scroll to position [117, 0]
click at [388, 533] on button "Print Receipt" at bounding box center [366, 534] width 158 height 46
click at [62, 33] on button "Close" at bounding box center [40, 33] width 45 height 38
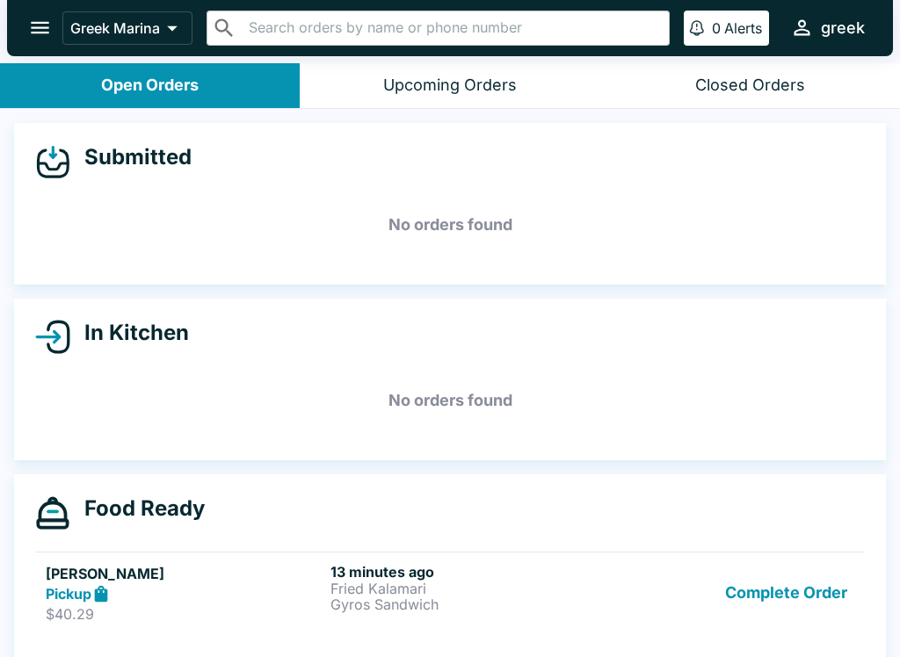
click at [54, 33] on button "open drawer" at bounding box center [40, 27] width 45 height 45
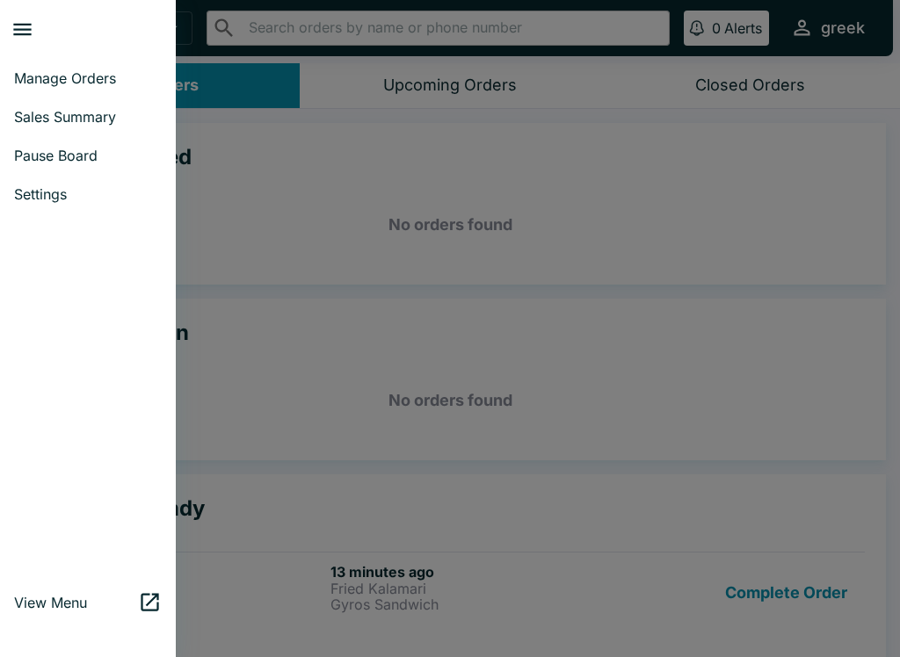
click at [80, 191] on span "Settings" at bounding box center [88, 194] width 148 height 18
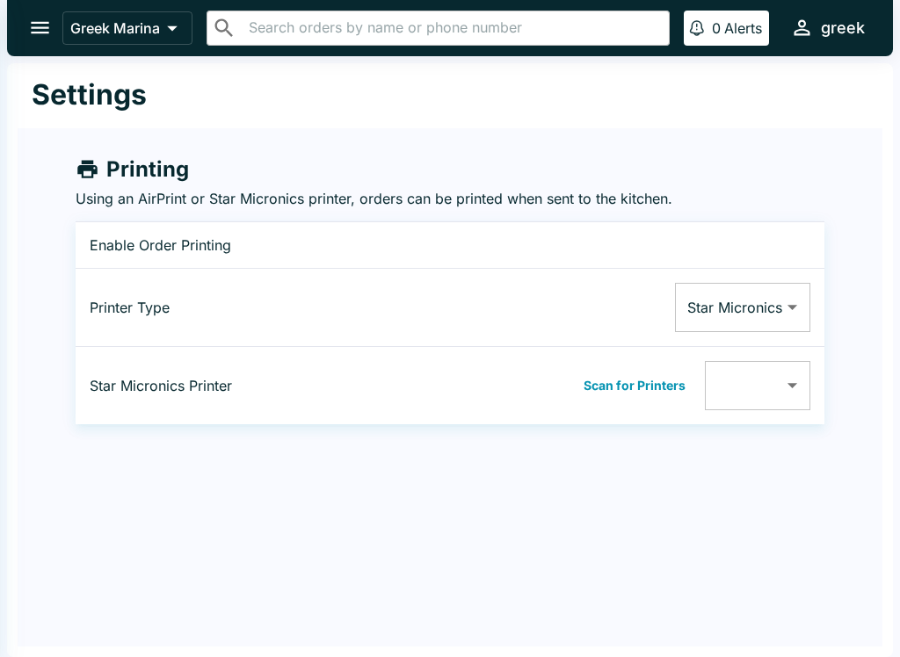
type input "2550923031301639"
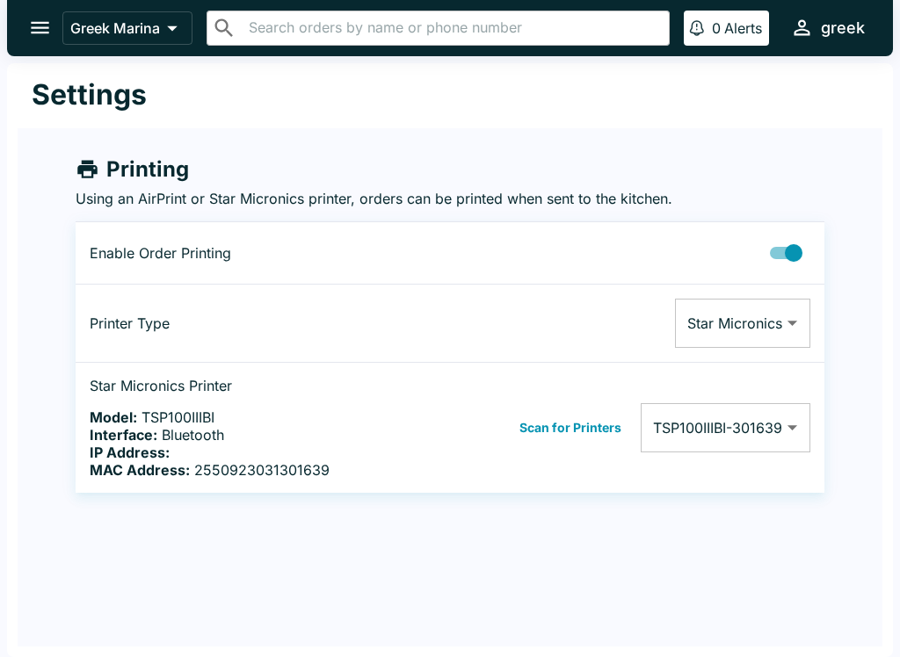
click at [805, 420] on body "Greek Marina ​ ​ 0 Alerts greek Settings Printing Using an AirPrint or Star Mic…" at bounding box center [450, 328] width 900 height 657
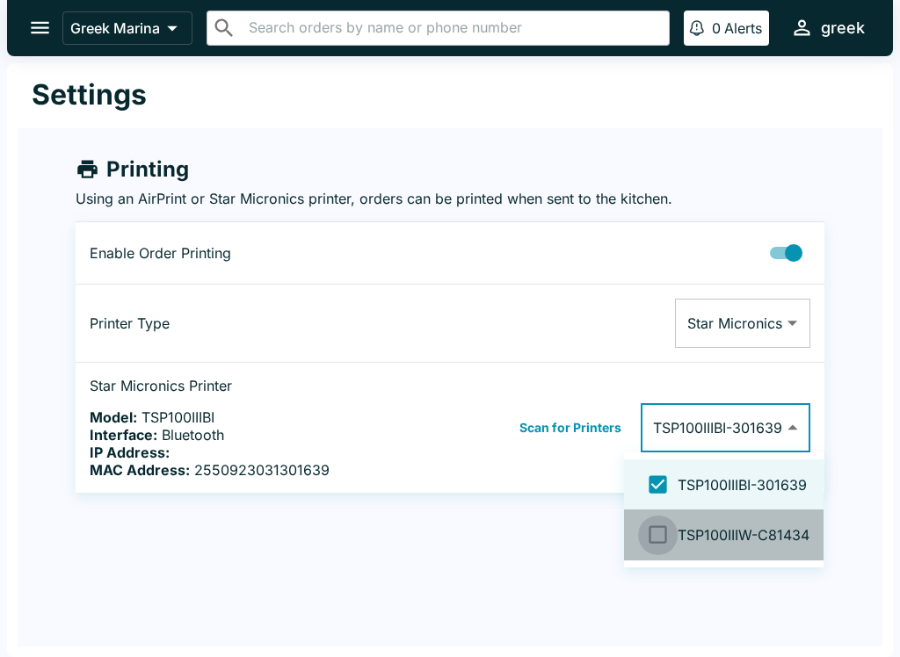
click at [657, 540] on input "checkbox" at bounding box center [658, 535] width 40 height 40
checkbox input "false"
type input "2550923031301639,001D12C81434"
checkbox input "true"
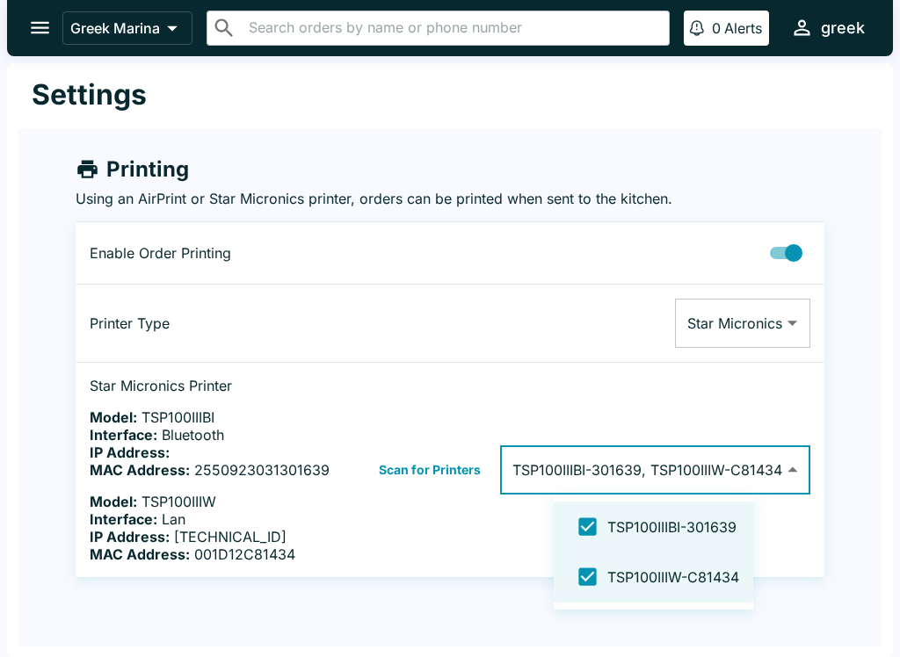
click at [494, 631] on div at bounding box center [450, 328] width 900 height 657
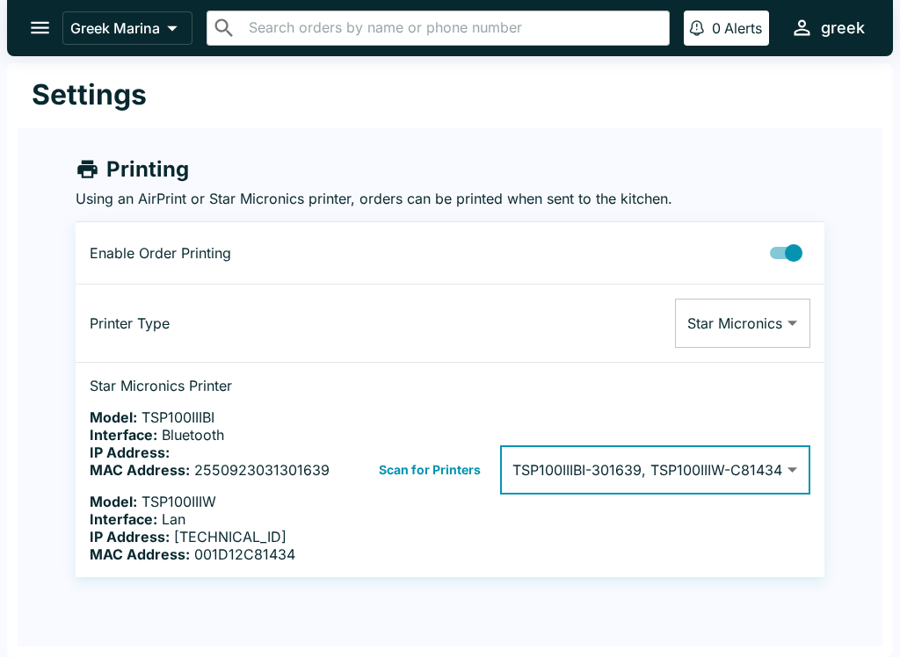
click at [40, 27] on icon "open drawer" at bounding box center [40, 28] width 18 height 12
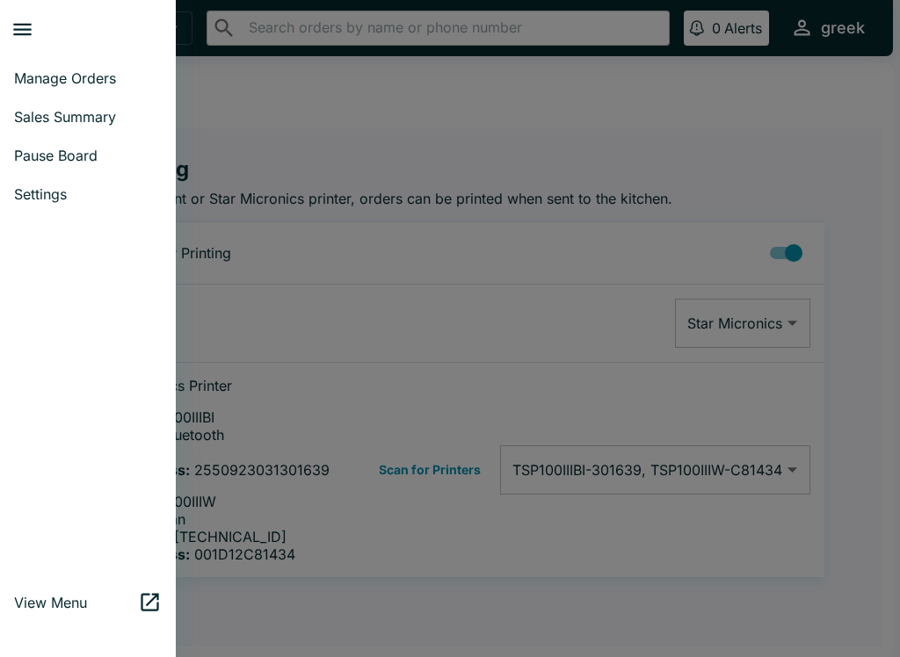
click at [380, 119] on div at bounding box center [450, 328] width 900 height 657
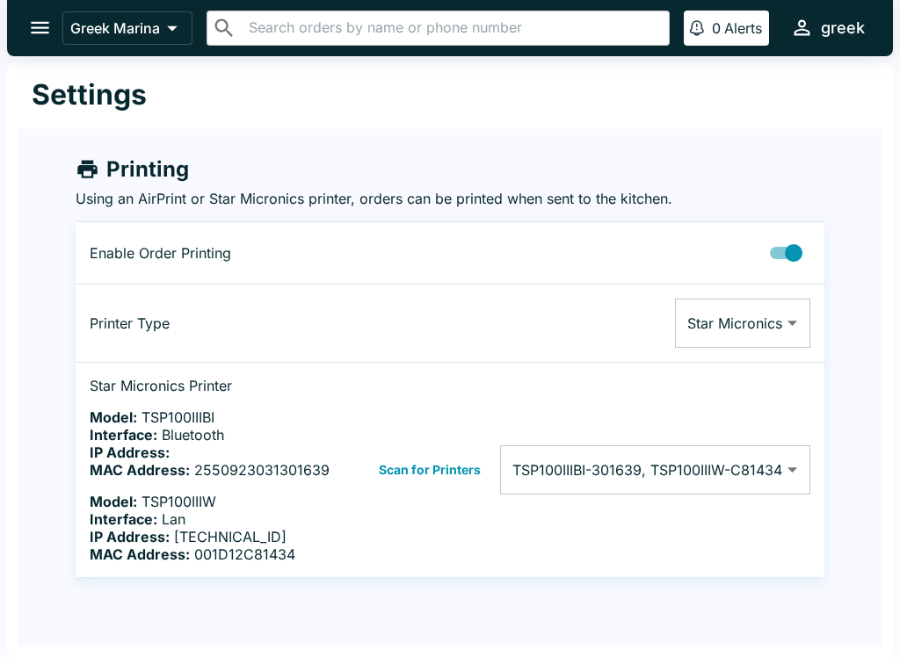
click at [791, 470] on body "Greek Marina ​ ​ 0 Alerts greek Settings Printing Using an AirPrint or Star Mic…" at bounding box center [450, 328] width 900 height 657
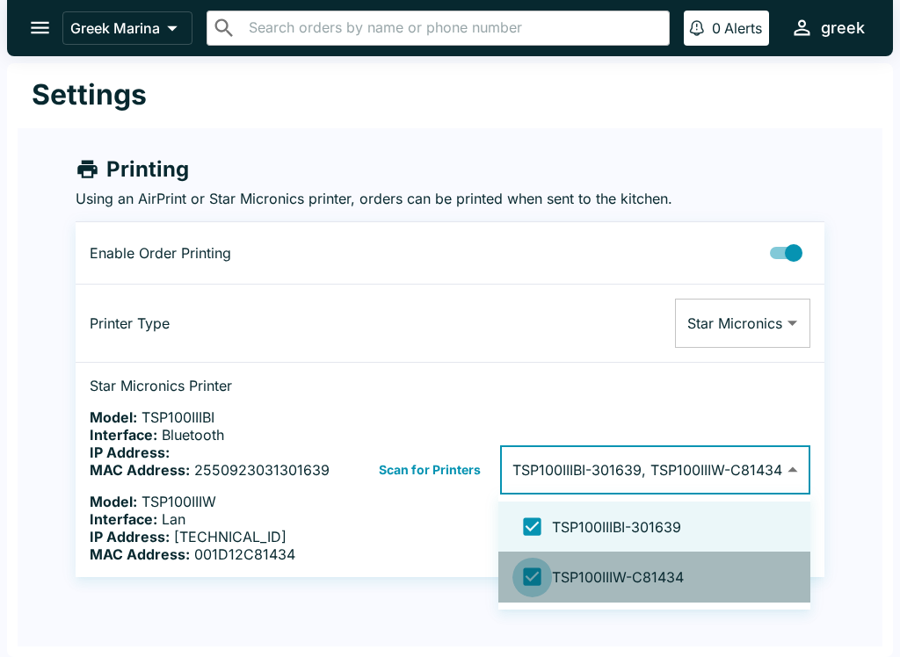
click at [540, 577] on input "checkbox" at bounding box center [532, 577] width 40 height 40
checkbox input "false"
type input "2550923031301639"
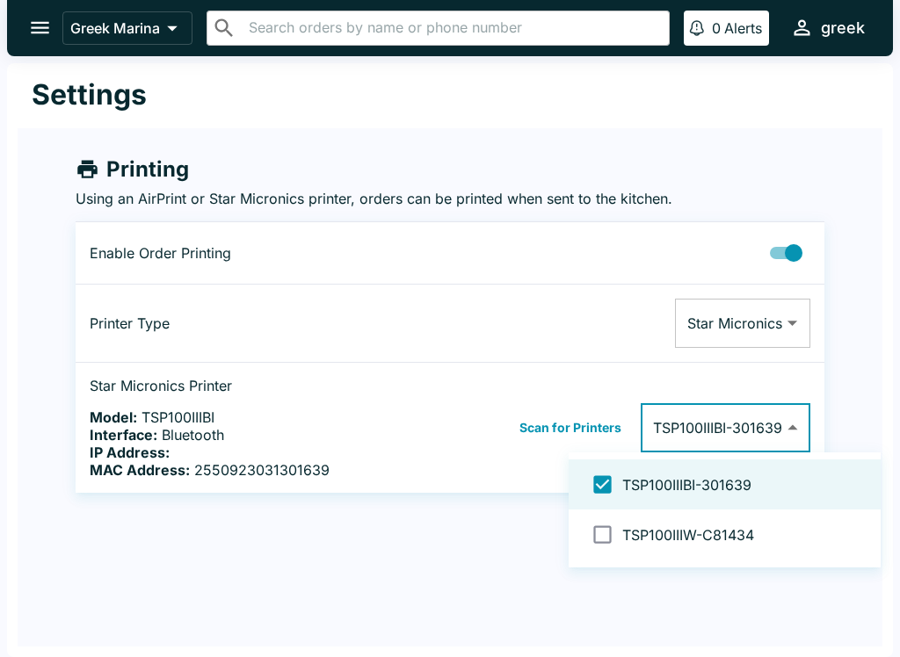
click at [501, 593] on div at bounding box center [450, 328] width 900 height 657
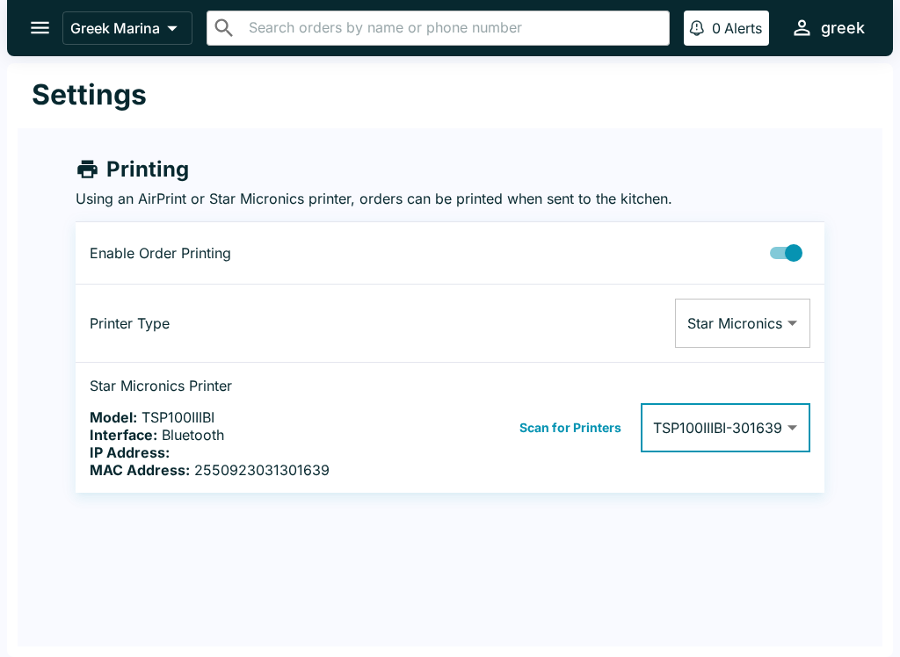
click at [443, 652] on div "Settings Printing Using an AirPrint or Star Micronics printer, orders can be pr…" at bounding box center [450, 360] width 886 height 594
click at [44, 26] on icon "open drawer" at bounding box center [40, 28] width 24 height 24
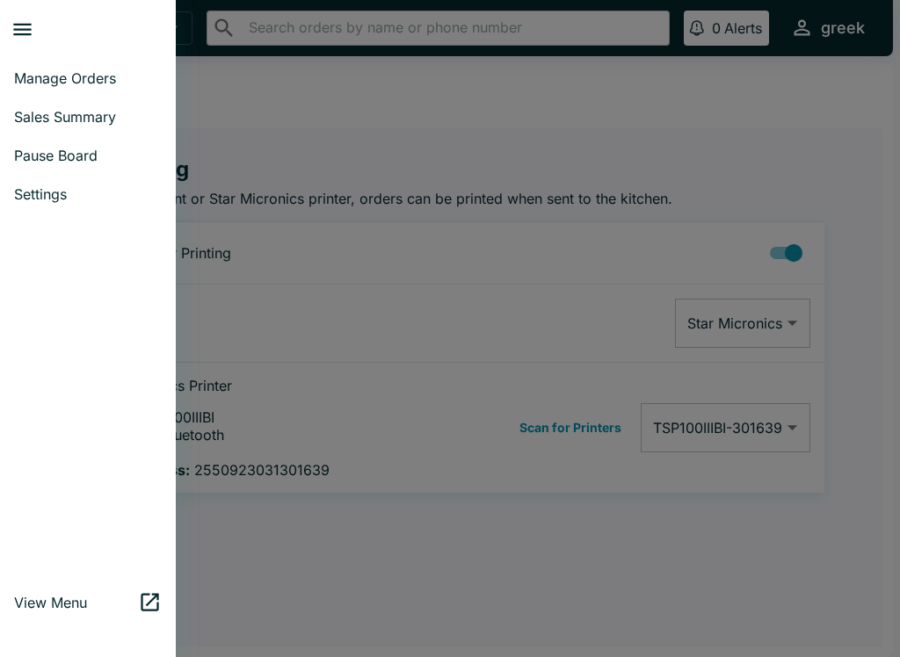
click at [524, 585] on div at bounding box center [450, 328] width 900 height 657
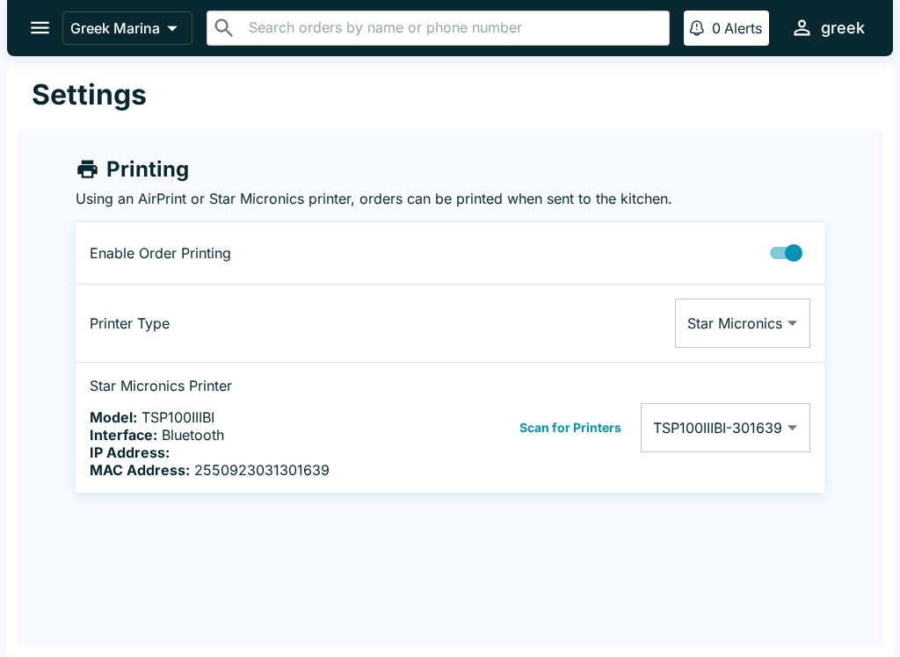
click at [38, 26] on icon "open drawer" at bounding box center [40, 28] width 24 height 24
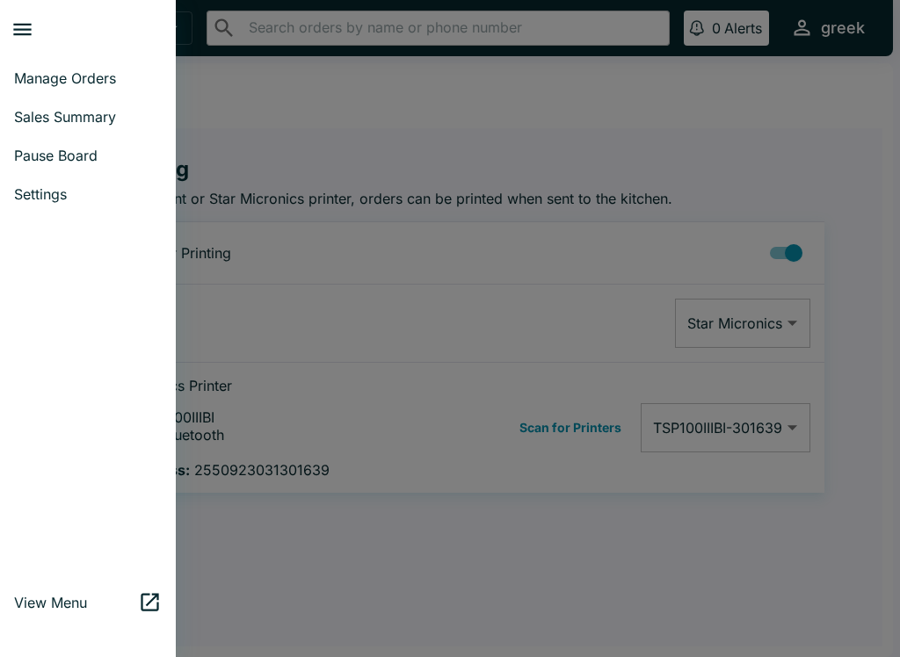
click at [72, 111] on span "Sales Summary" at bounding box center [88, 117] width 148 height 18
select select "03:00"
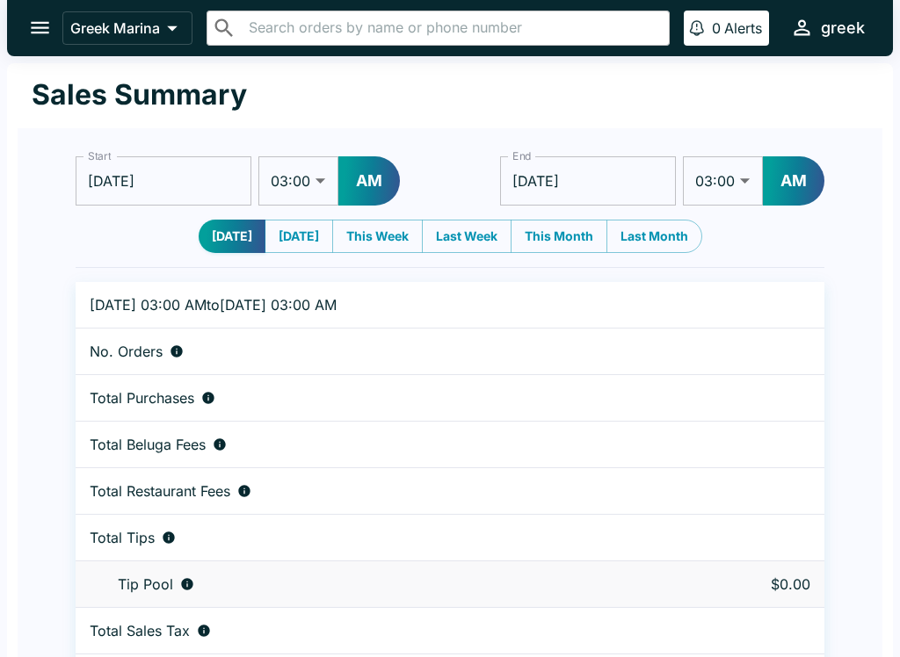
click at [38, 22] on icon "open drawer" at bounding box center [40, 28] width 24 height 24
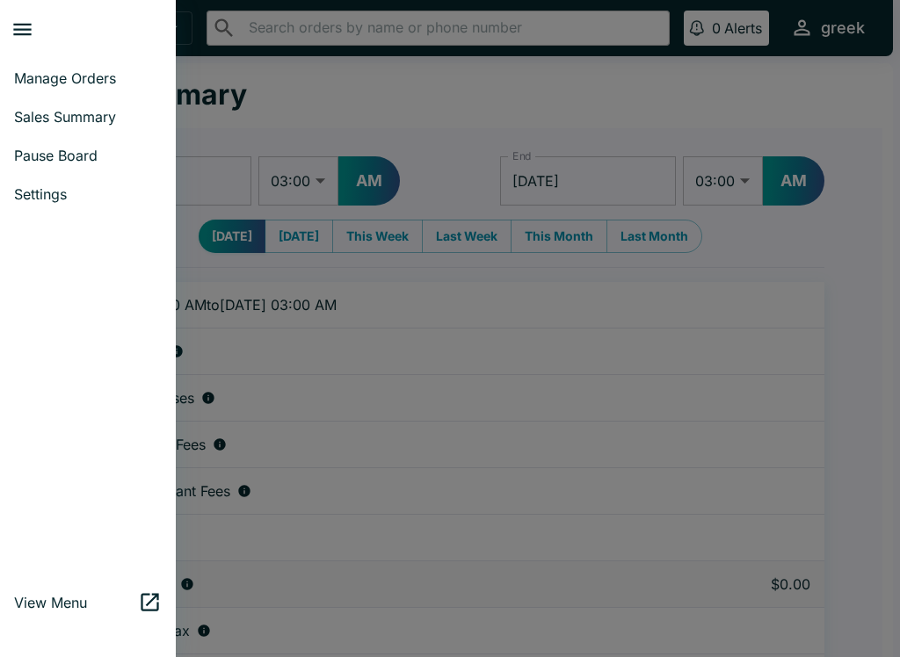
click at [94, 81] on span "Manage Orders" at bounding box center [88, 78] width 148 height 18
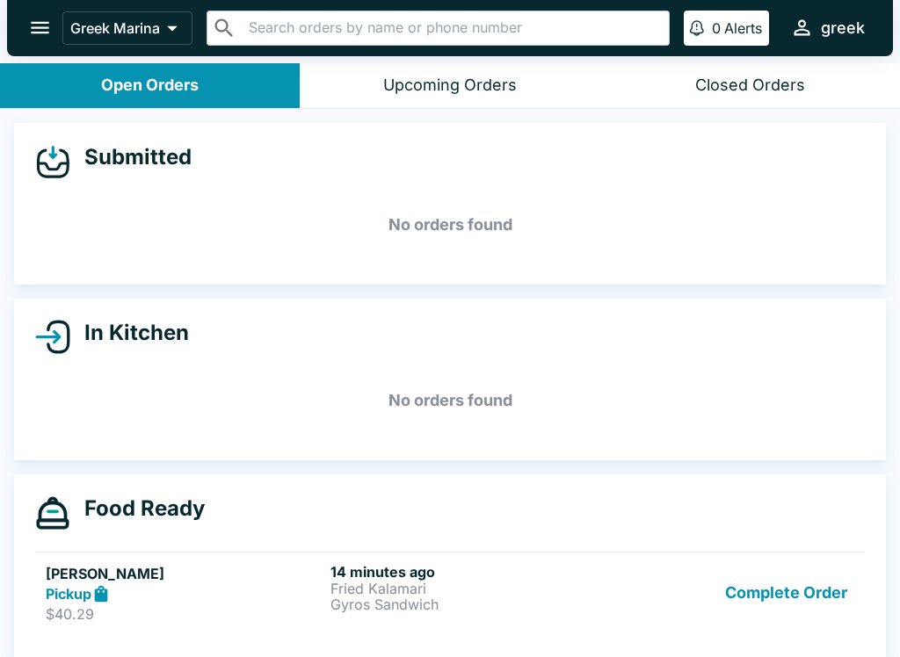
click at [424, 600] on p "Gyros Sandwich" at bounding box center [469, 605] width 278 height 16
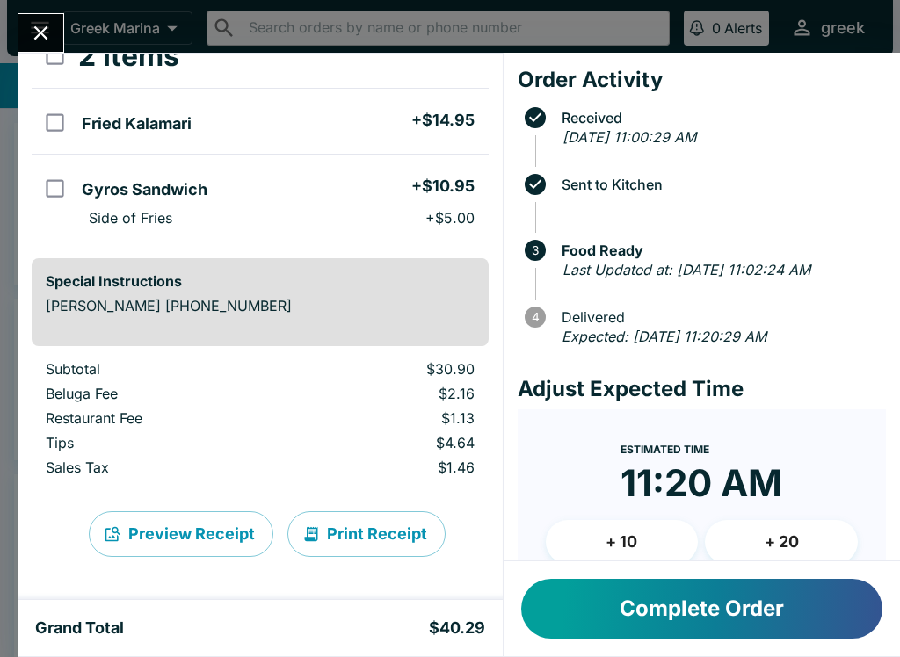
scroll to position [117, 0]
click at [365, 530] on button "Print Receipt" at bounding box center [366, 534] width 158 height 46
click at [50, 13] on div at bounding box center [41, 33] width 47 height 40
click at [58, 38] on button "Close" at bounding box center [40, 33] width 45 height 38
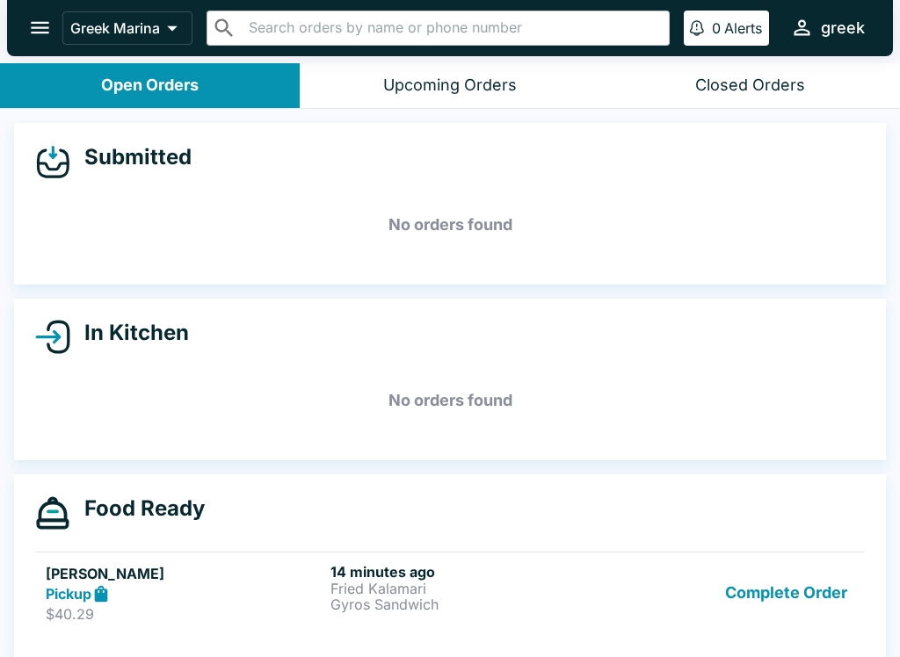
click at [47, 23] on icon "open drawer" at bounding box center [40, 28] width 18 height 12
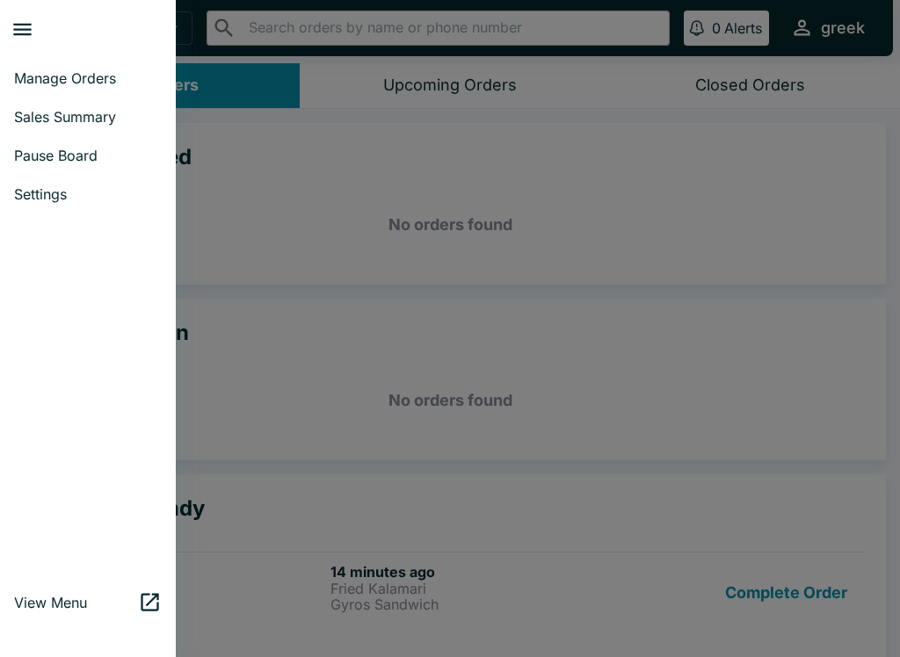
click at [61, 194] on span "Settings" at bounding box center [88, 194] width 148 height 18
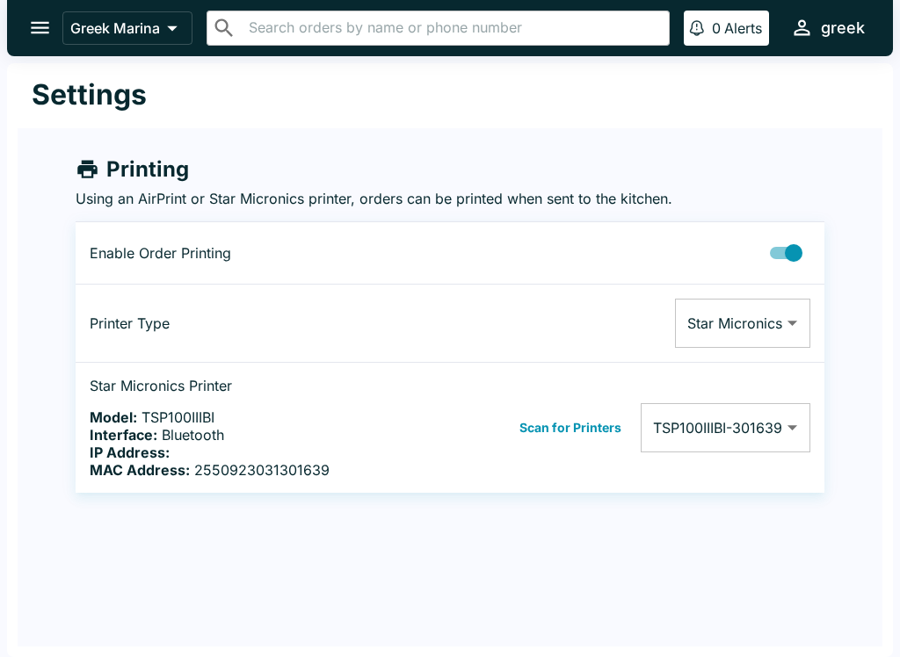
click at [791, 427] on body "Greek Marina ​ ​ 0 Alerts greek Settings Printing Using an AirPrint or Star Mic…" at bounding box center [450, 328] width 900 height 657
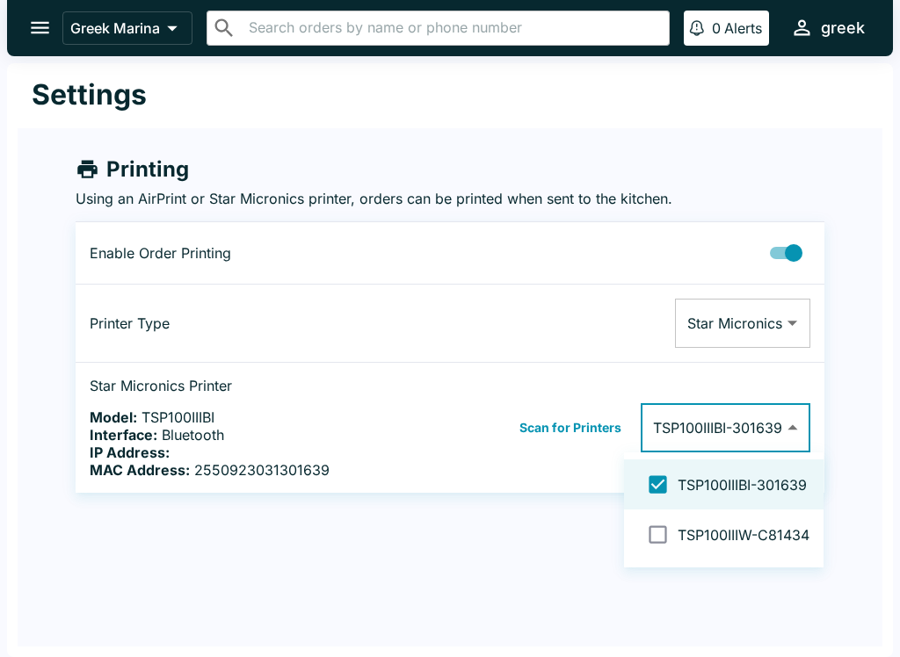
click at [669, 477] on input "checkbox" at bounding box center [658, 485] width 40 height 40
checkbox input "false"
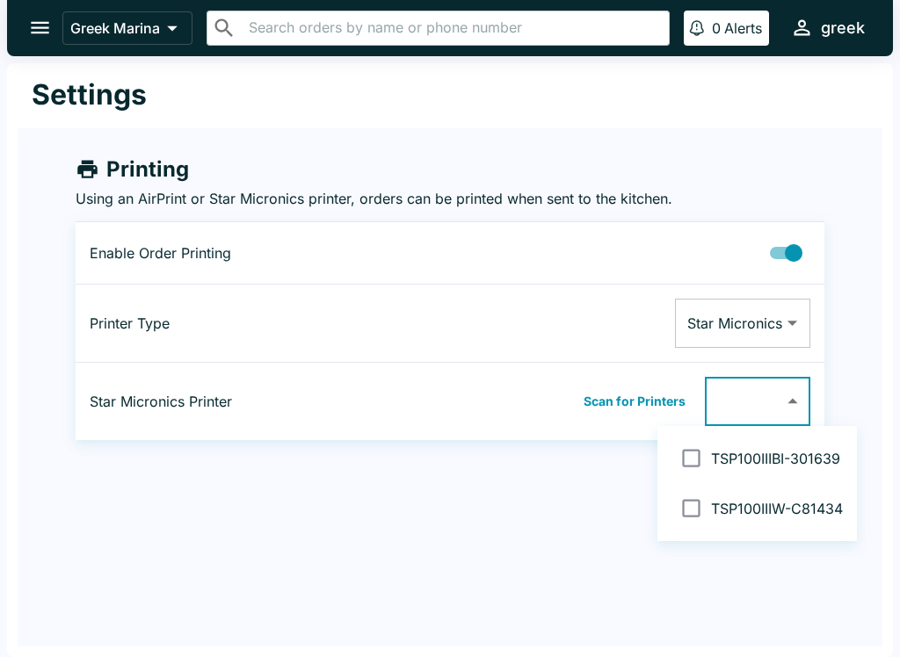
click at [699, 507] on input "checkbox" at bounding box center [691, 509] width 40 height 40
checkbox input "false"
type input "001D12C81434"
checkbox input "true"
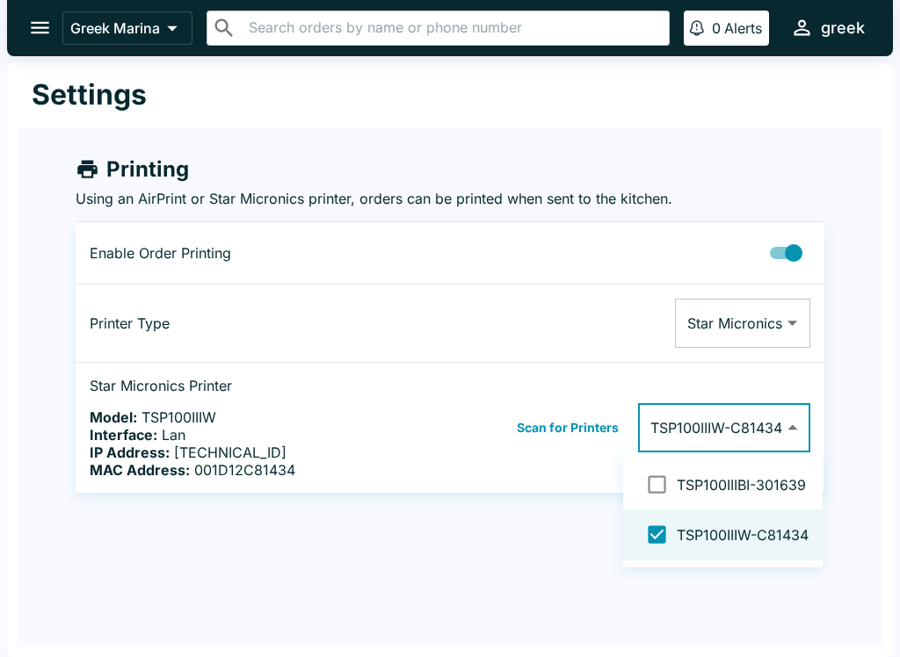
click at [43, 25] on div at bounding box center [450, 328] width 900 height 657
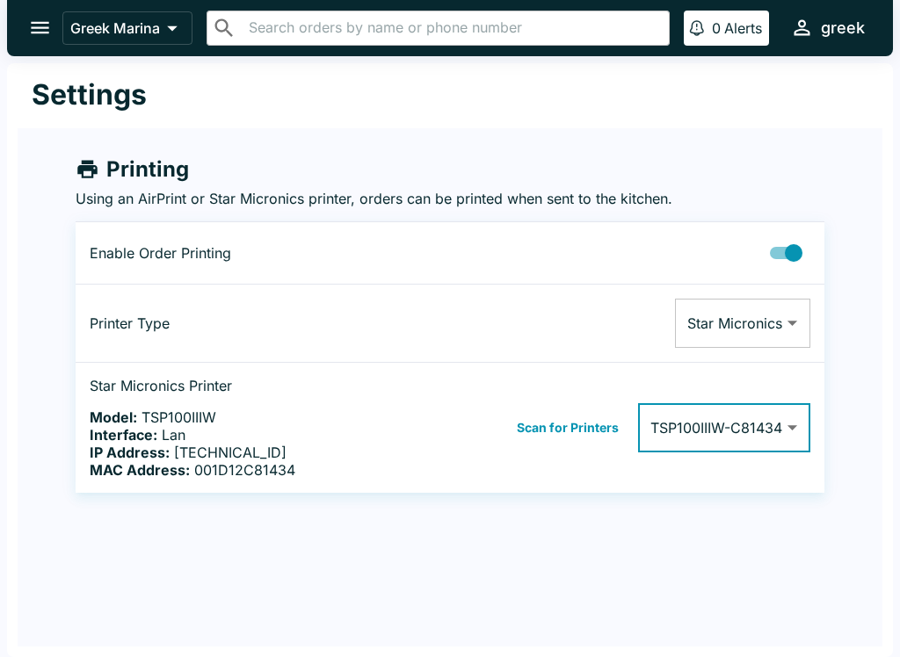
click at [49, 28] on icon "open drawer" at bounding box center [40, 28] width 24 height 24
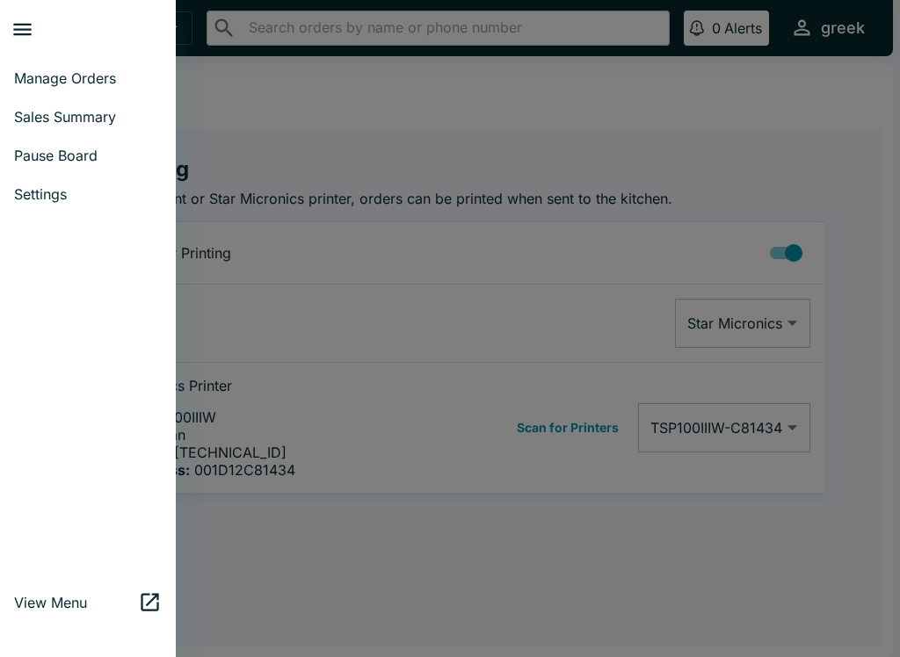
click at [108, 69] on link "Manage Orders" at bounding box center [88, 78] width 176 height 39
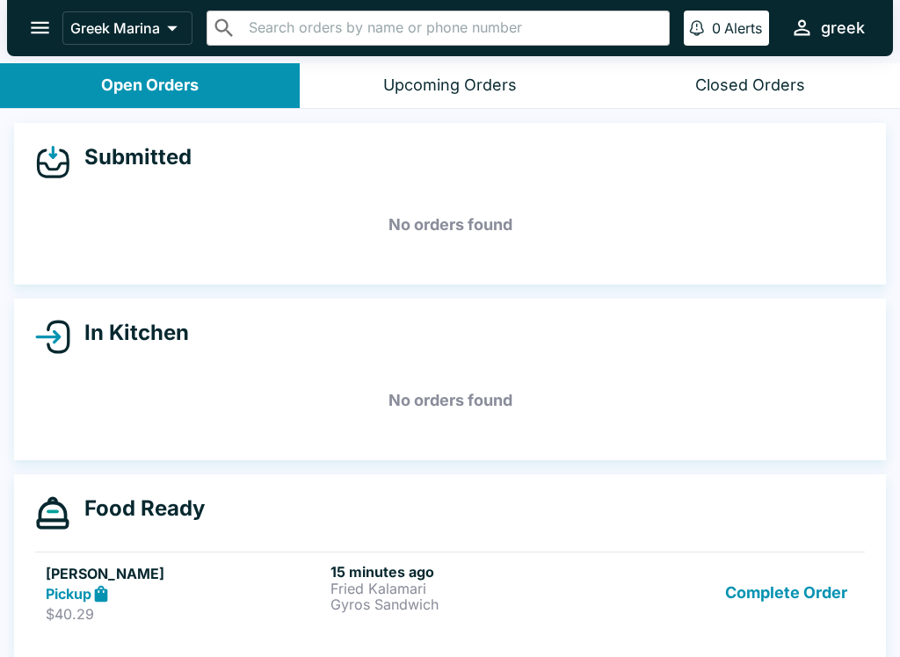
click at [404, 598] on p "Gyros Sandwich" at bounding box center [469, 605] width 278 height 16
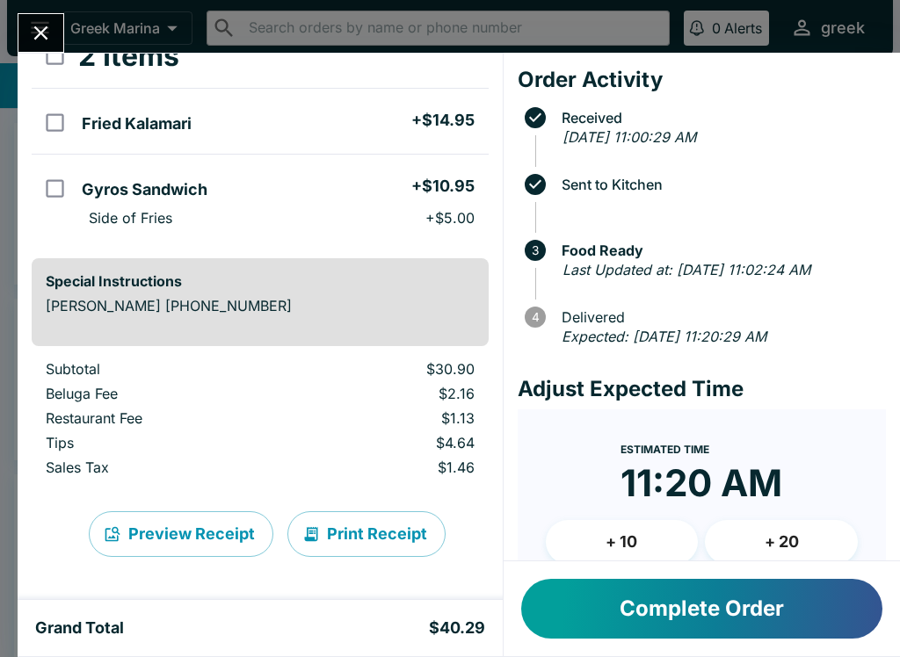
scroll to position [117, 0]
click at [381, 529] on button "Print Receipt" at bounding box center [366, 534] width 158 height 46
click at [60, 26] on button "Close" at bounding box center [40, 33] width 45 height 38
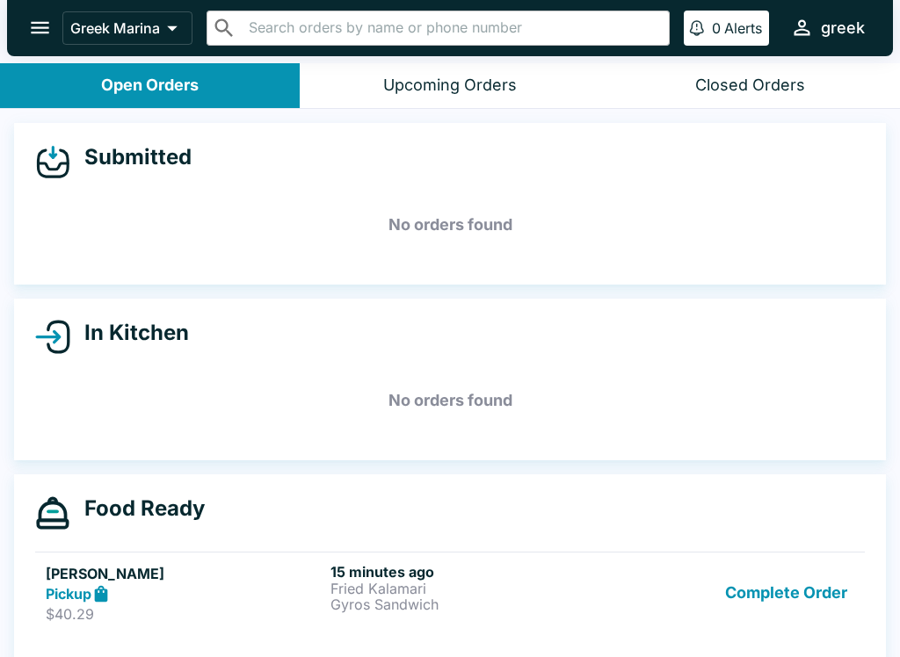
click at [56, 42] on button "open drawer" at bounding box center [40, 27] width 45 height 45
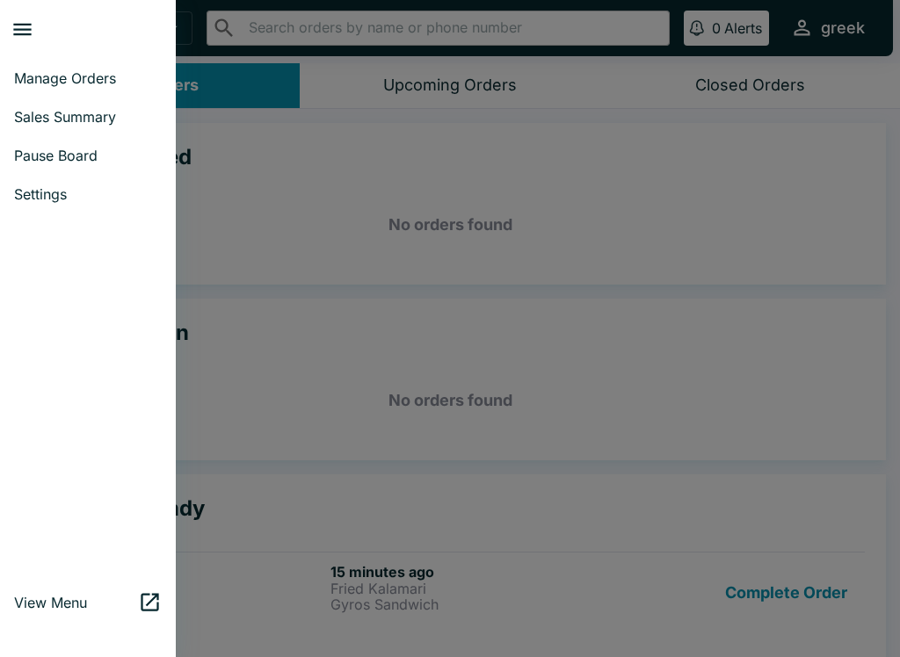
click at [88, 196] on span "Settings" at bounding box center [88, 194] width 148 height 18
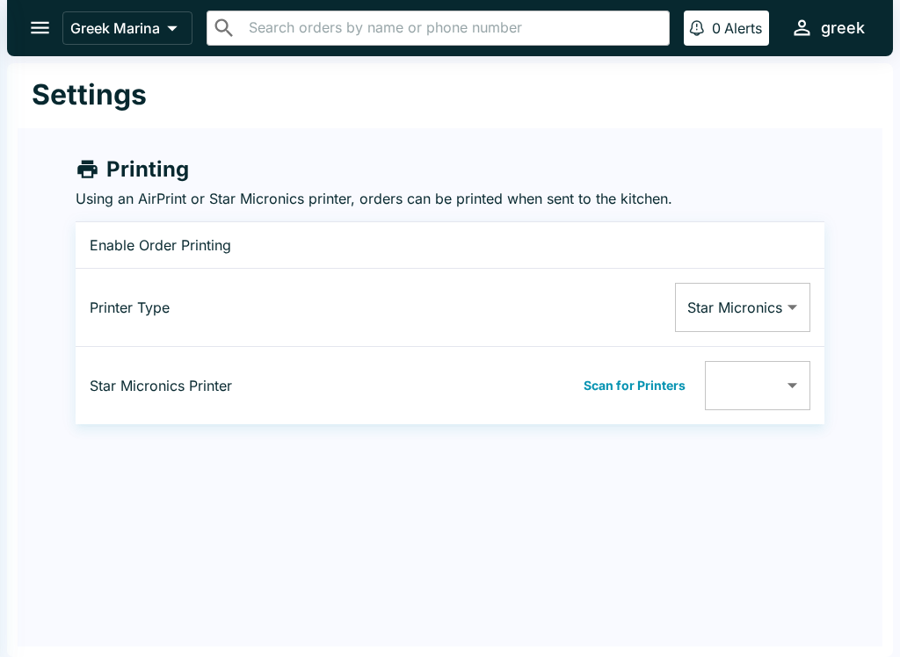
type input "001D12C81434"
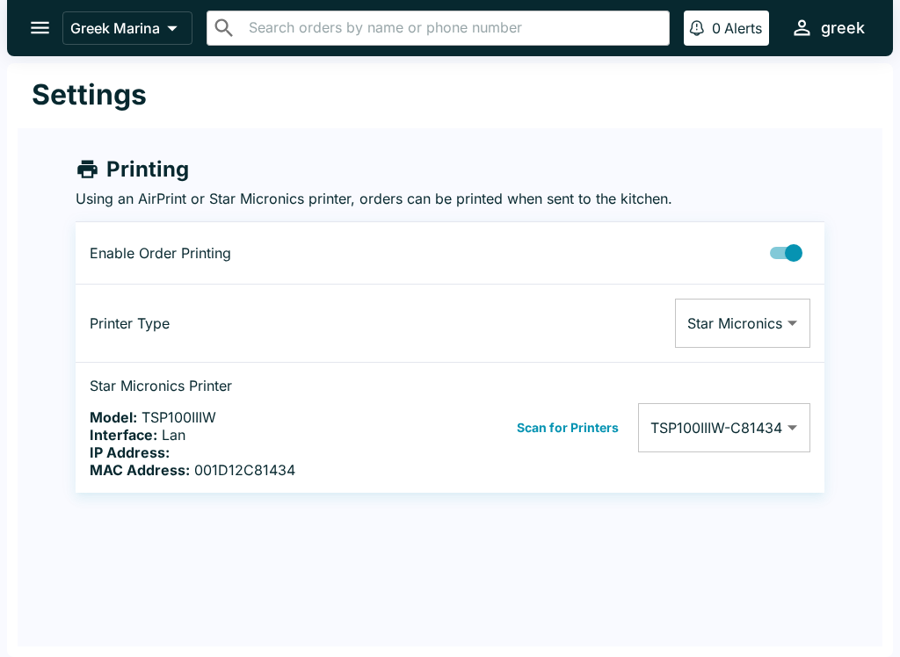
click at [48, 42] on button "open drawer" at bounding box center [40, 27] width 45 height 45
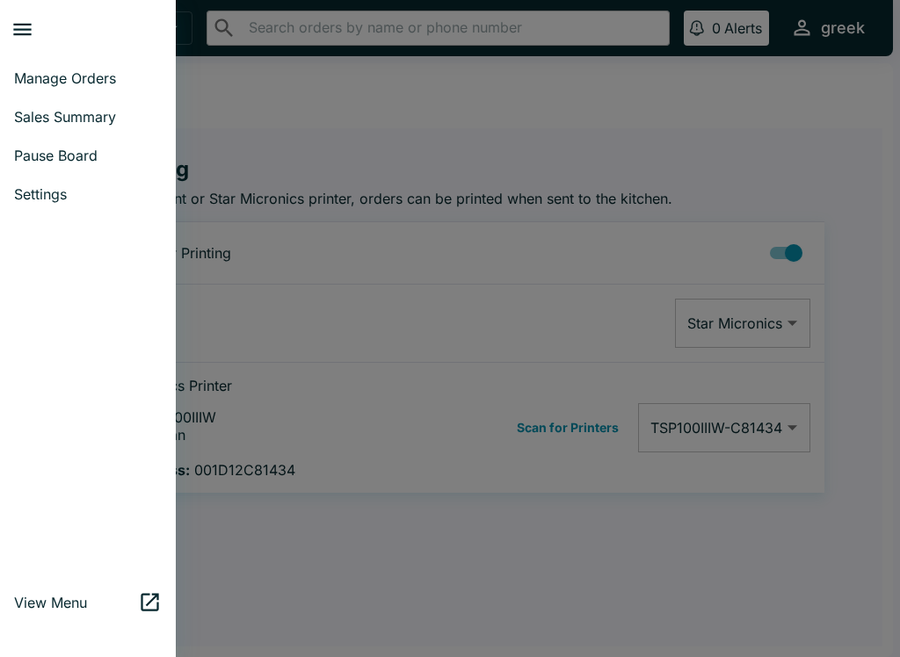
click at [34, 30] on icon "close drawer" at bounding box center [23, 30] width 24 height 24
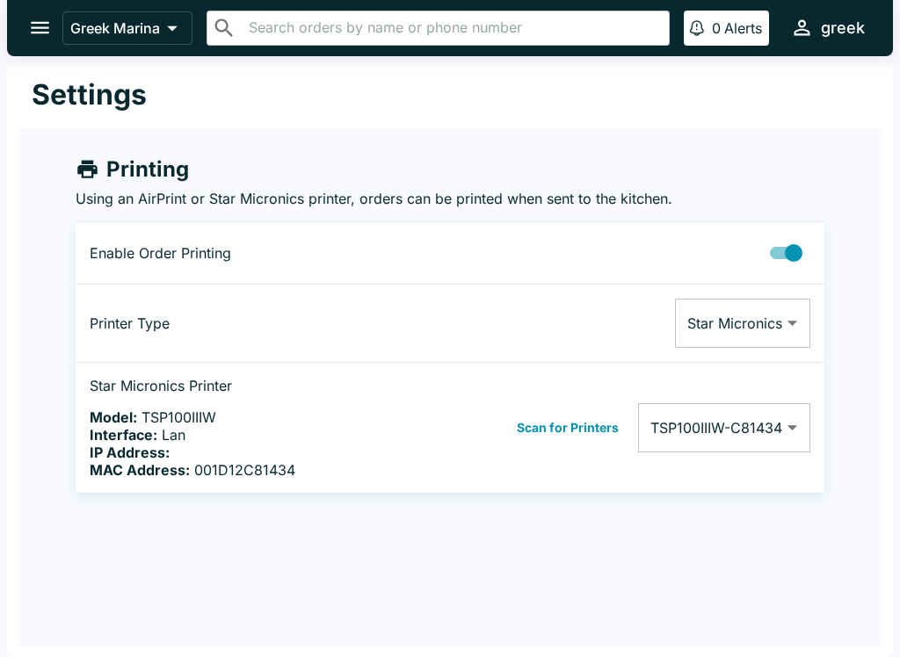
click at [297, 616] on div "Settings Printing Using an AirPrint or Star Micronics printer, orders can be pr…" at bounding box center [450, 360] width 886 height 594
click at [57, 35] on button "open drawer" at bounding box center [40, 27] width 45 height 45
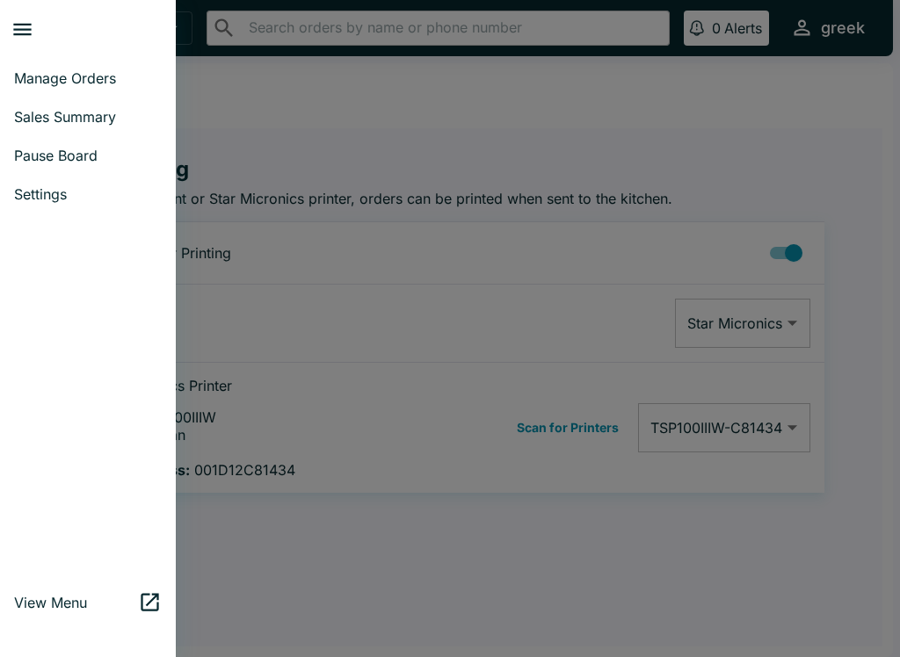
click at [114, 118] on span "Sales Summary" at bounding box center [88, 117] width 148 height 18
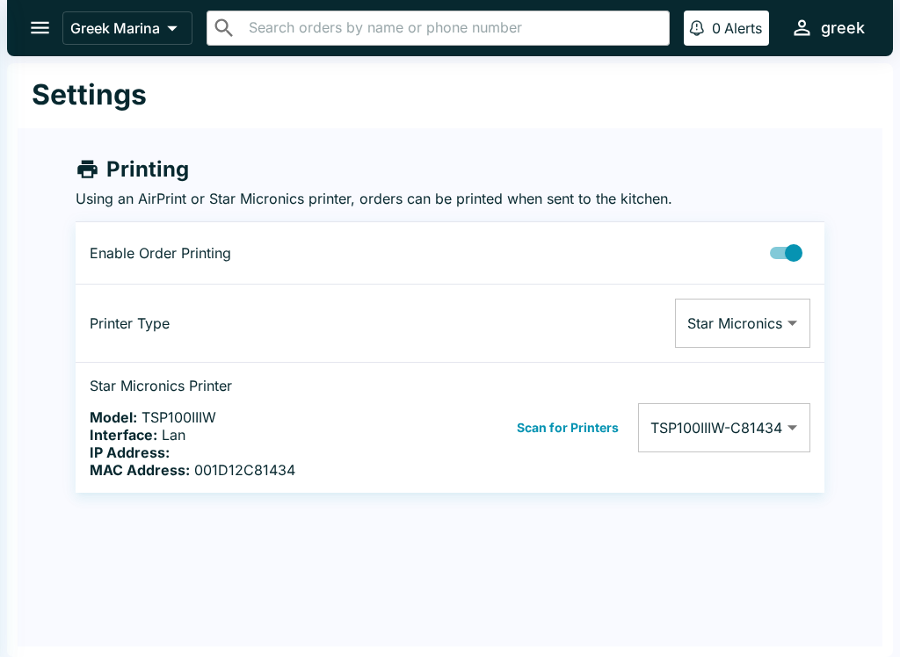
select select "03:00"
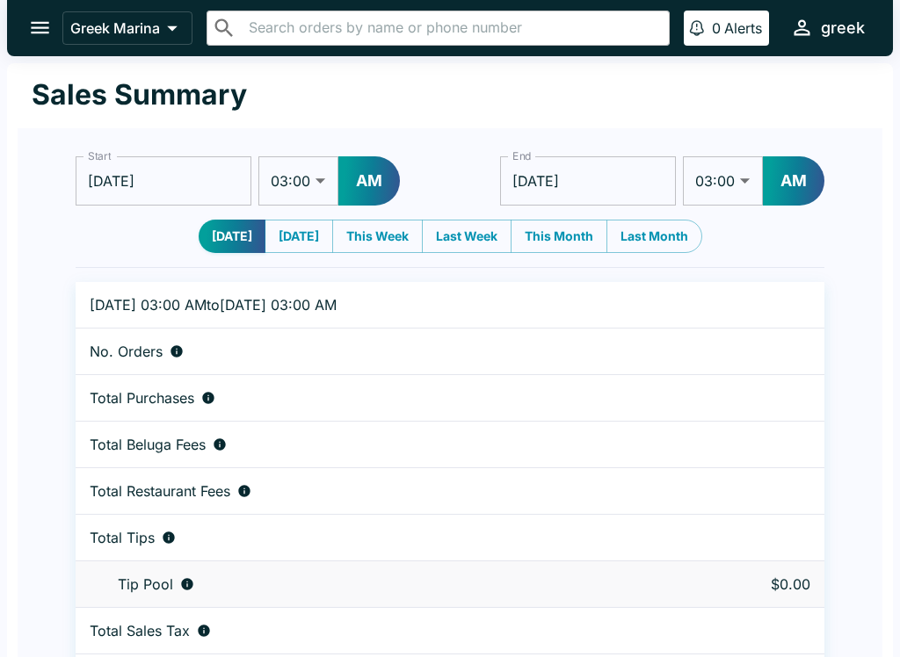
click at [54, 33] on button "open drawer" at bounding box center [40, 27] width 45 height 45
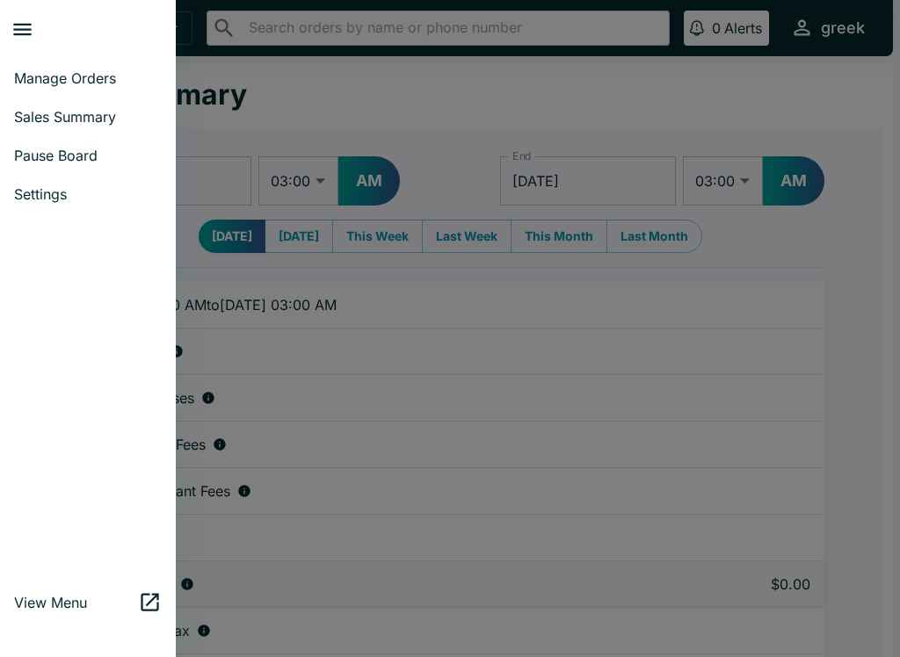
click at [113, 76] on span "Manage Orders" at bounding box center [88, 78] width 148 height 18
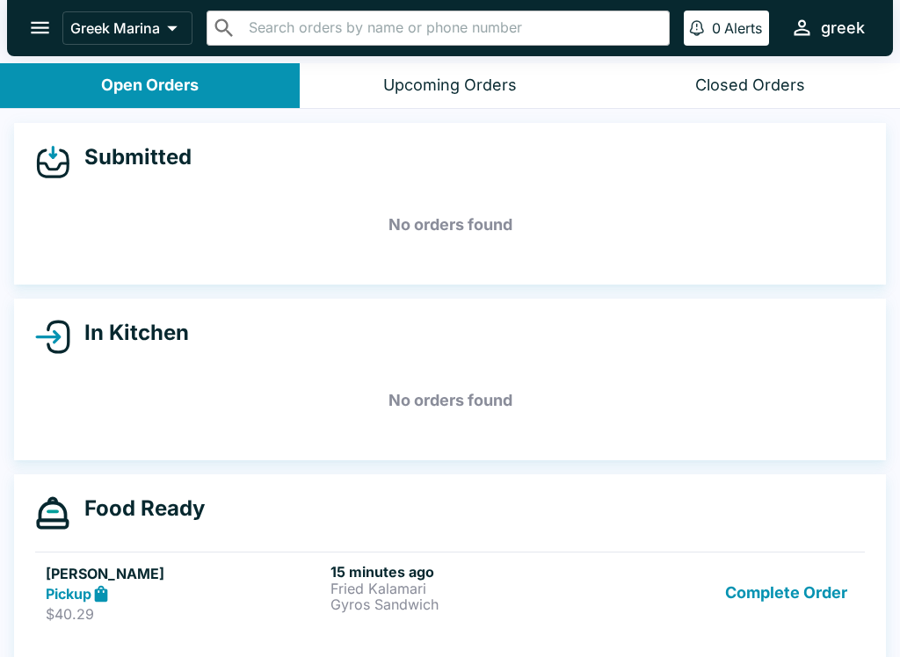
click at [674, 596] on div "Complete Order" at bounding box center [735, 593] width 238 height 61
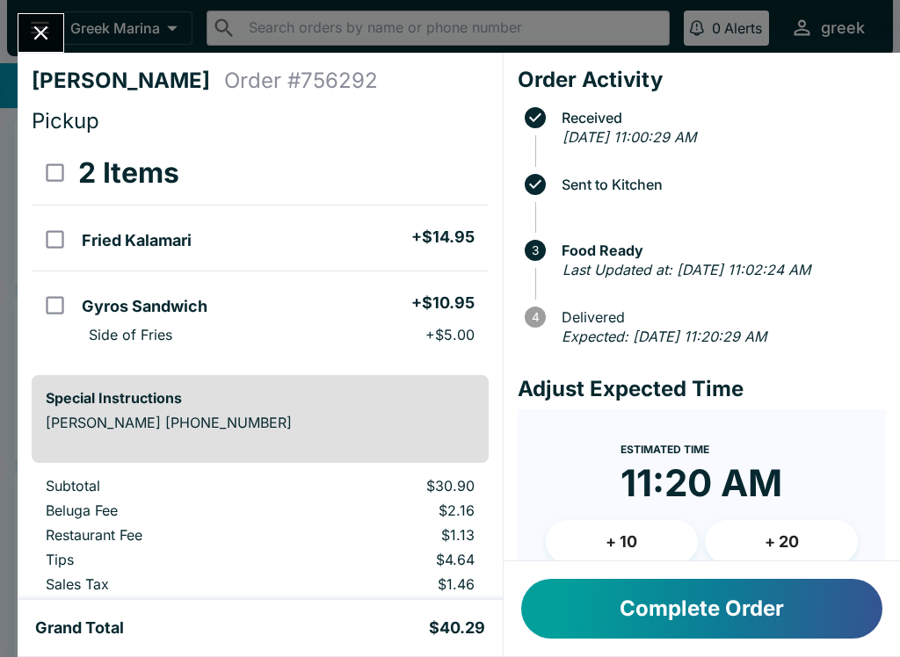
click at [761, 598] on button "Complete Order" at bounding box center [701, 609] width 361 height 60
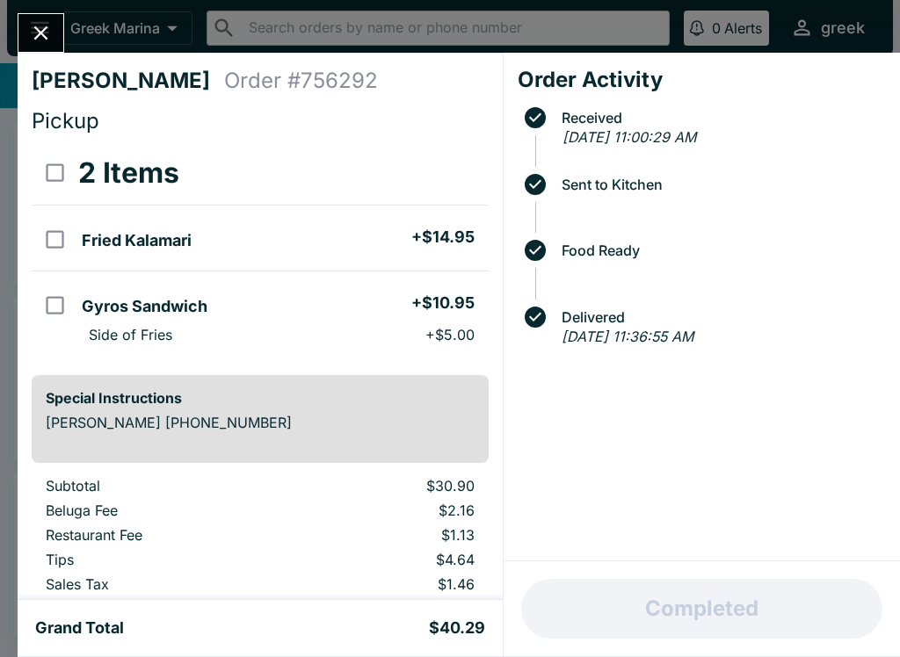
click at [89, 31] on div "[PERSON_NAME] Order # 756292 Pickup 2 Items Fried Kalamari + $14.95 Gyros Sandw…" at bounding box center [450, 328] width 900 height 657
